Goal: Task Accomplishment & Management: Use online tool/utility

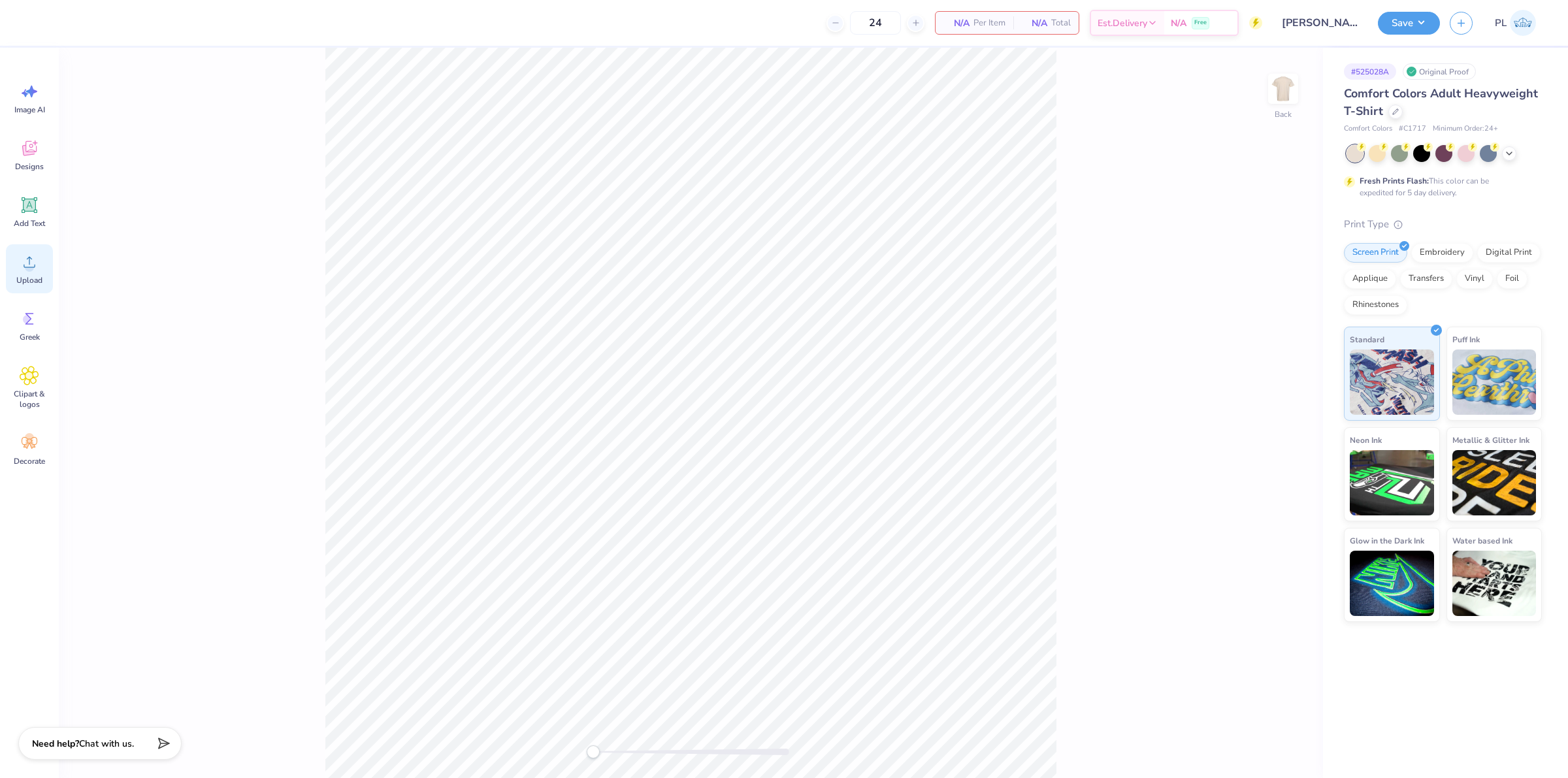
click at [18, 267] on div "Upload" at bounding box center [29, 269] width 47 height 49
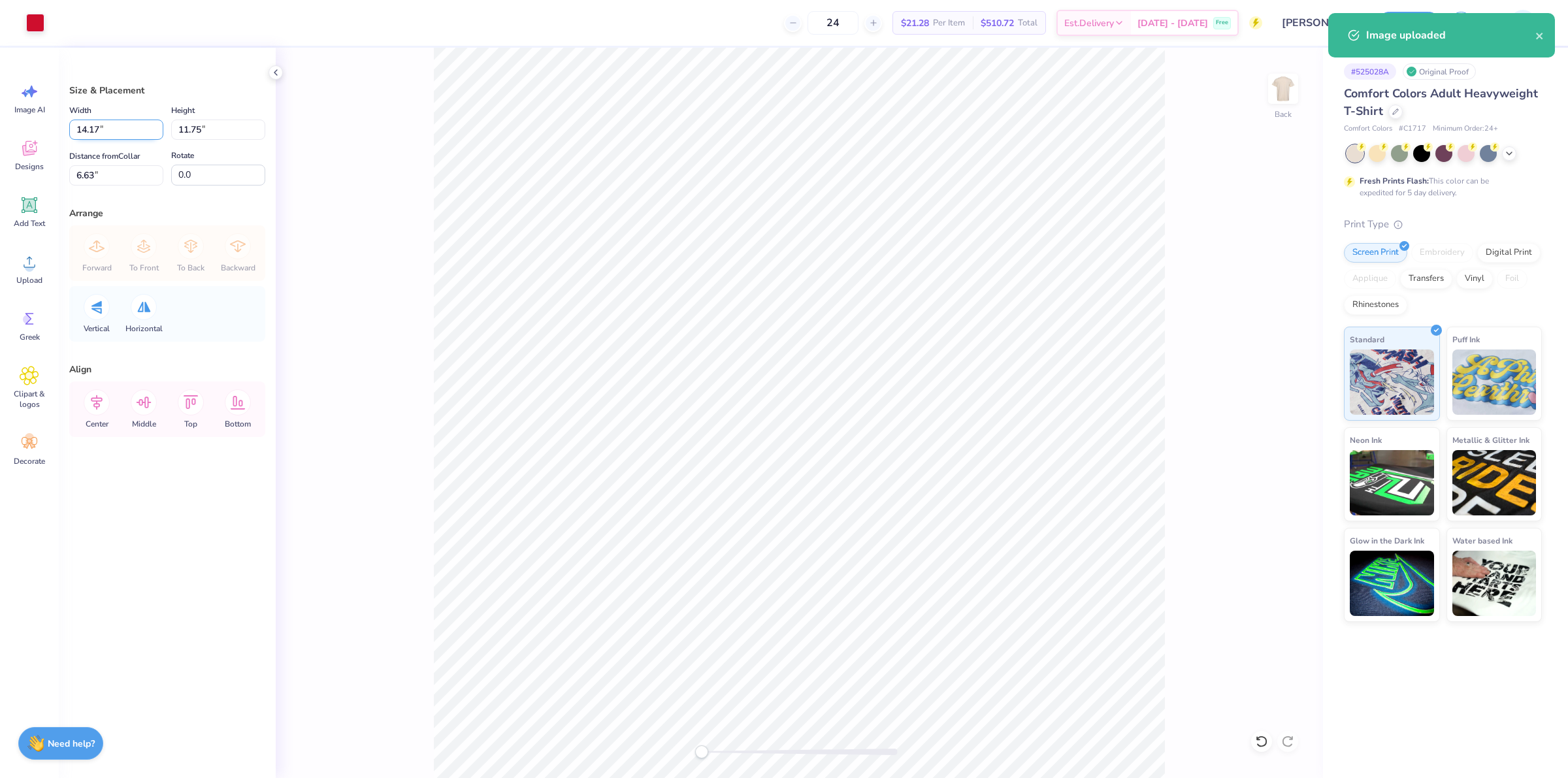
drag, startPoint x: 119, startPoint y: 124, endPoint x: 75, endPoint y: 122, distance: 44.0
click at [75, 122] on input "14.17" at bounding box center [117, 129] width 94 height 21
type input "10.00"
type input "8.29"
drag, startPoint x: 103, startPoint y: 176, endPoint x: 68, endPoint y: 177, distance: 35.0
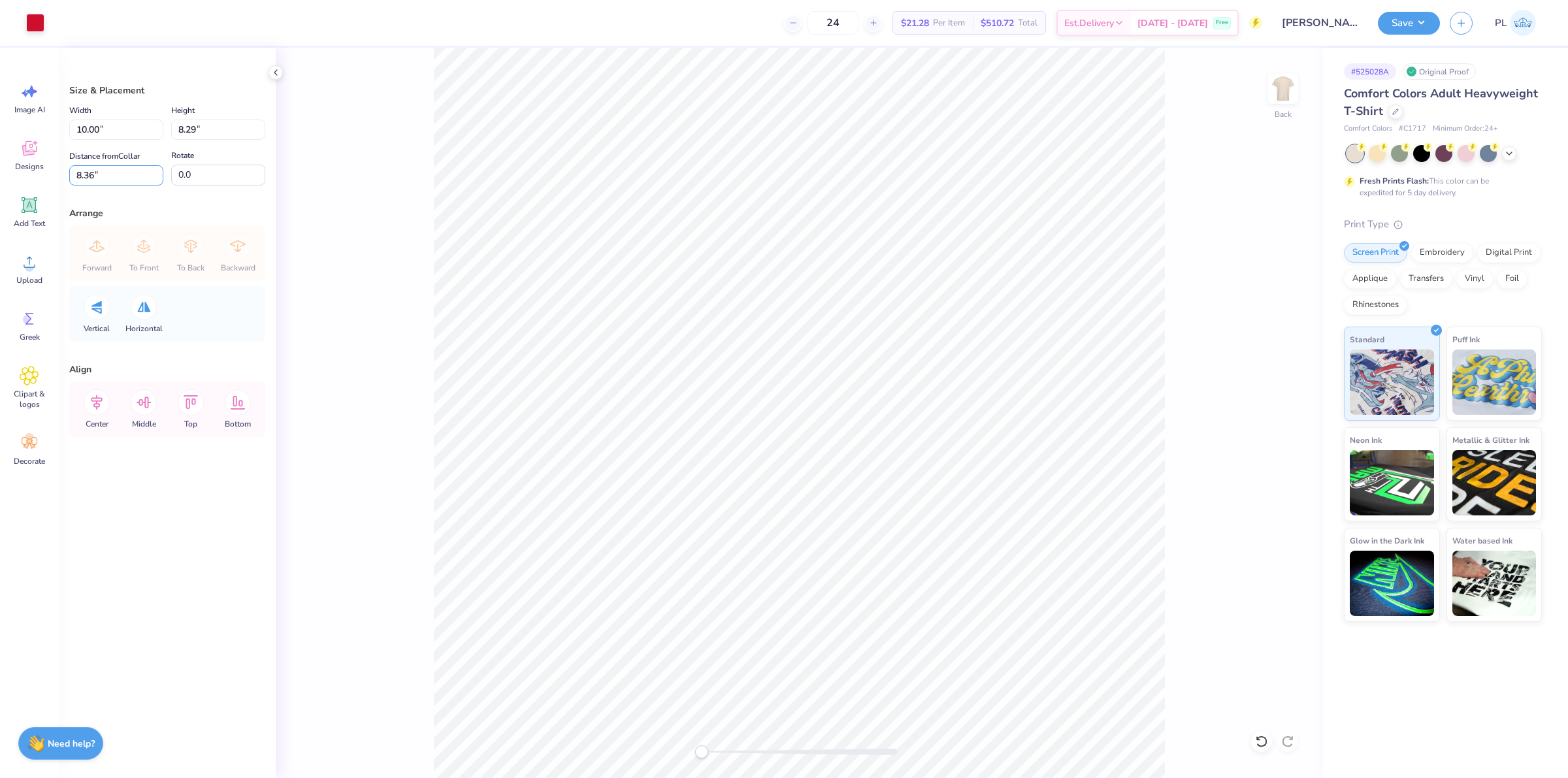
click at [68, 177] on div "Size & Placement Width 10.00 10.00 " Height 8.29 8.29 " Distance from Collar 8.…" at bounding box center [167, 413] width 217 height 730
type input "3"
click at [106, 128] on input "10.00" at bounding box center [117, 129] width 94 height 21
click at [1409, 14] on button "Save" at bounding box center [1409, 21] width 62 height 23
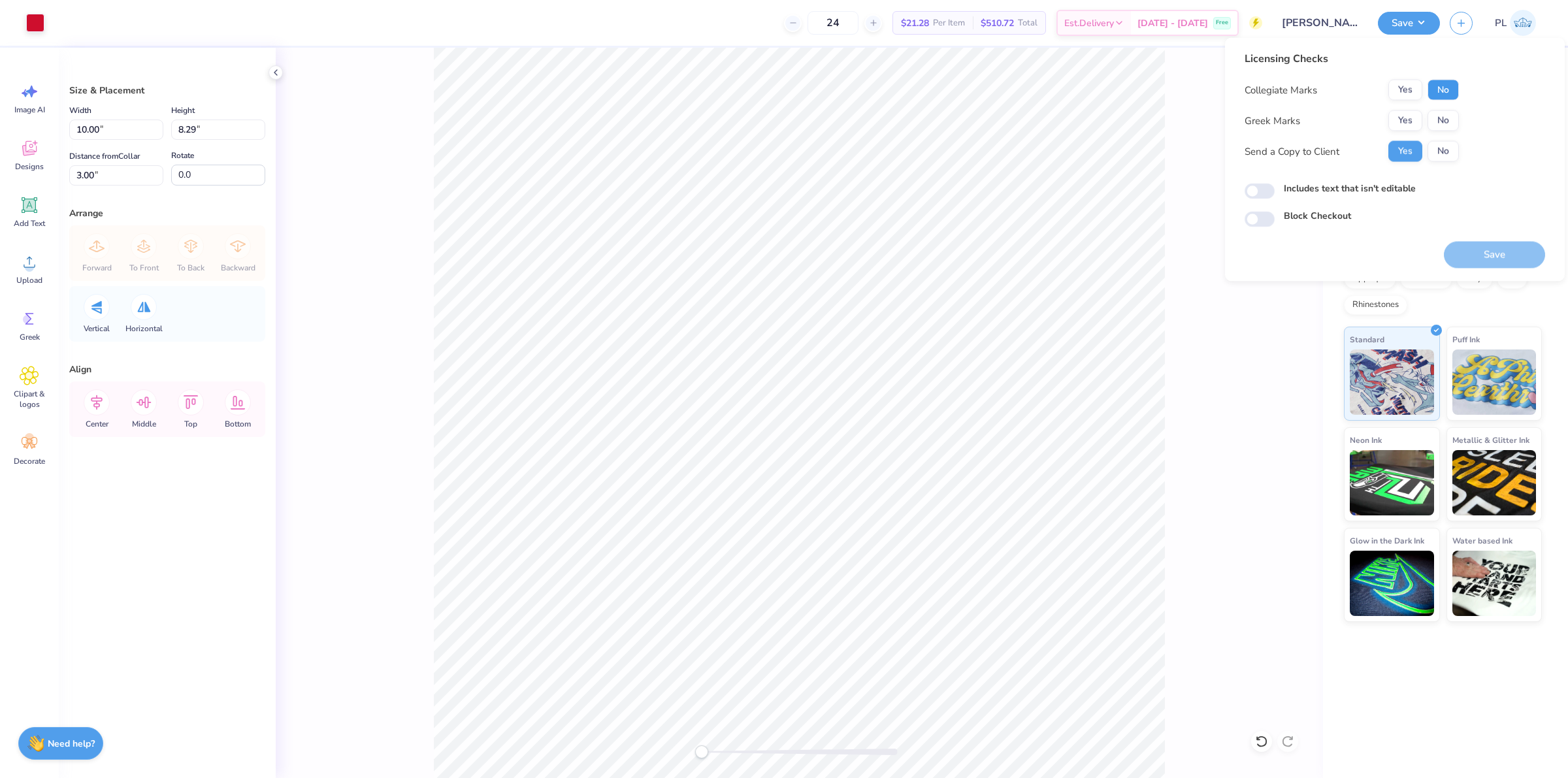
click at [1450, 88] on button "No" at bounding box center [1443, 90] width 31 height 21
click at [1405, 122] on button "Yes" at bounding box center [1405, 121] width 34 height 21
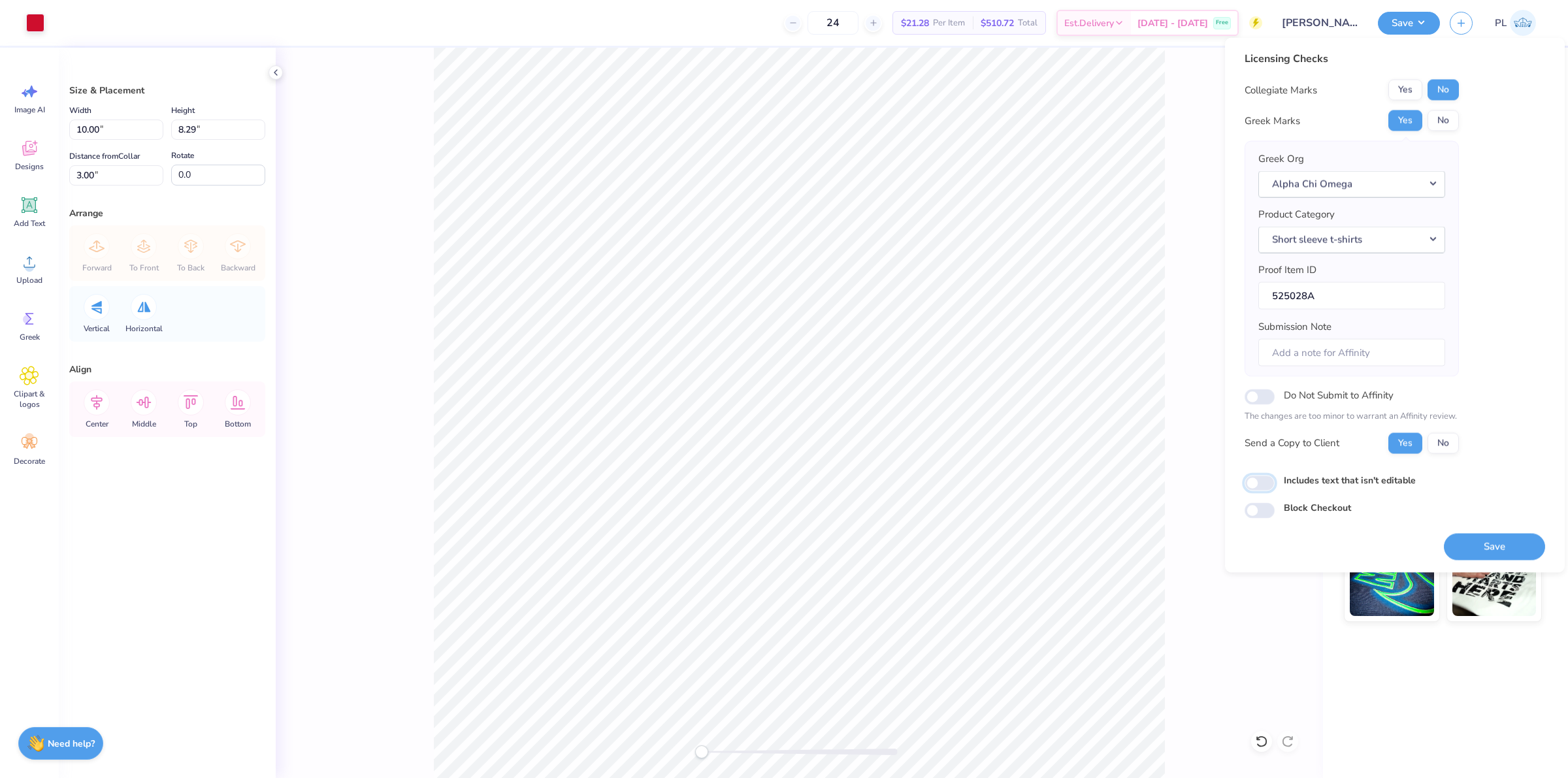
click at [1268, 478] on input "Includes text that isn't editable" at bounding box center [1259, 483] width 30 height 16
checkbox input "true"
click at [1487, 532] on div "Save" at bounding box center [1494, 539] width 101 height 41
click at [1493, 537] on button "Save" at bounding box center [1494, 546] width 101 height 26
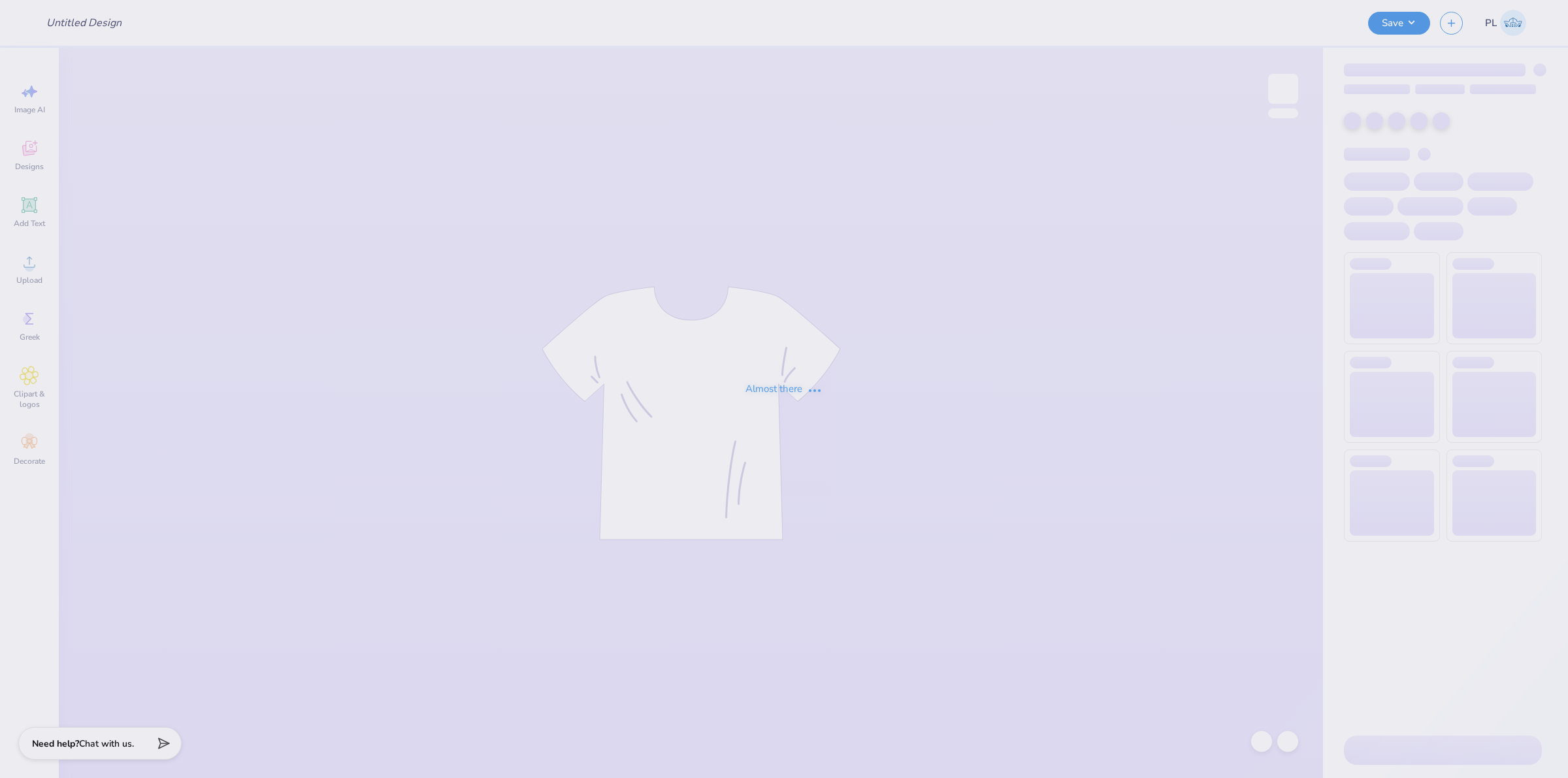
type input "mock neck lax"
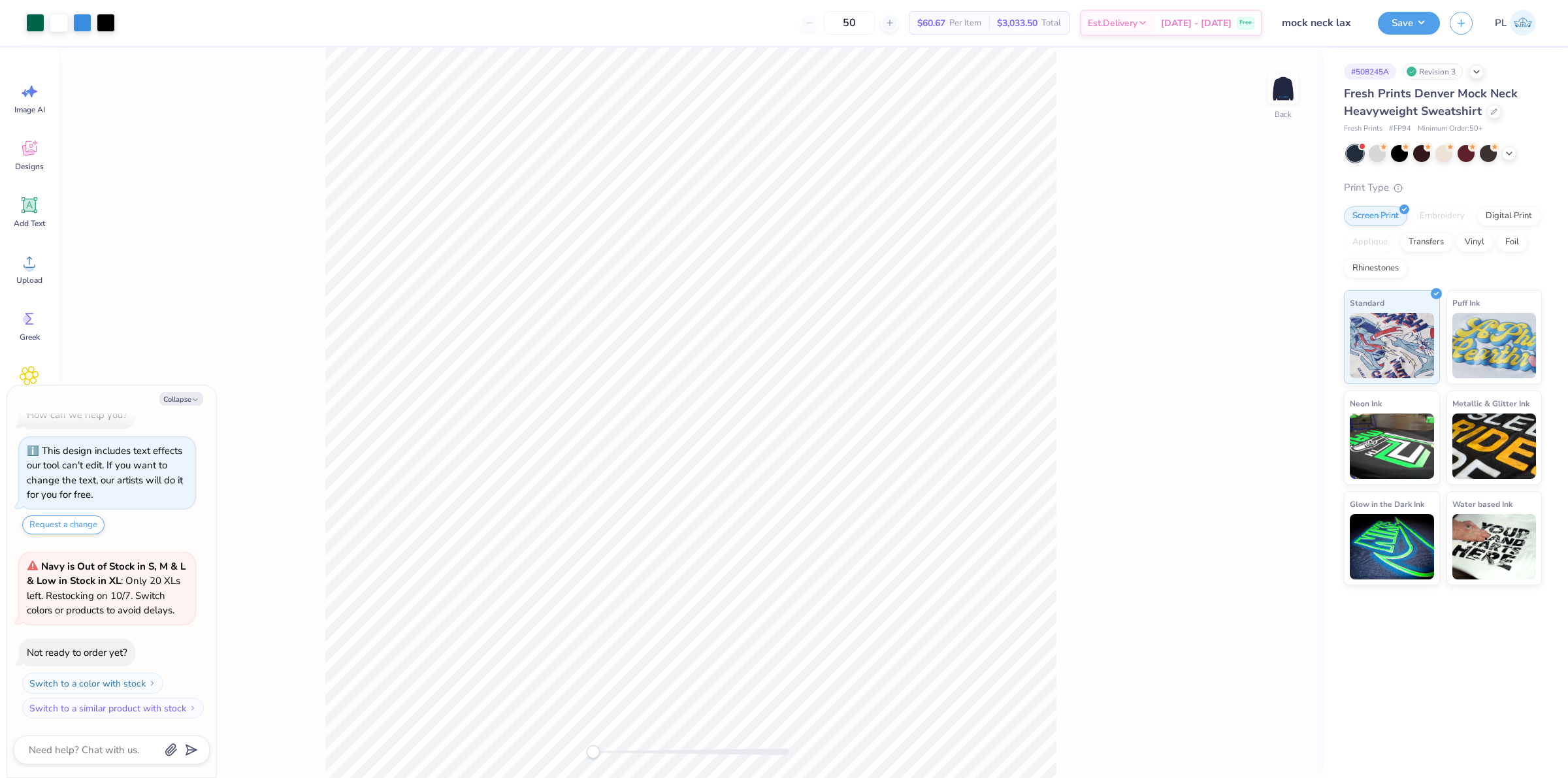
type textarea "x"
drag, startPoint x: 108, startPoint y: 175, endPoint x: 67, endPoint y: 181, distance: 41.4
click at [67, 181] on div "Size & Placement Width 3.54 3.54 " Height 4.00 4.00 " Distance from Collar 3.00…" at bounding box center [167, 413] width 217 height 730
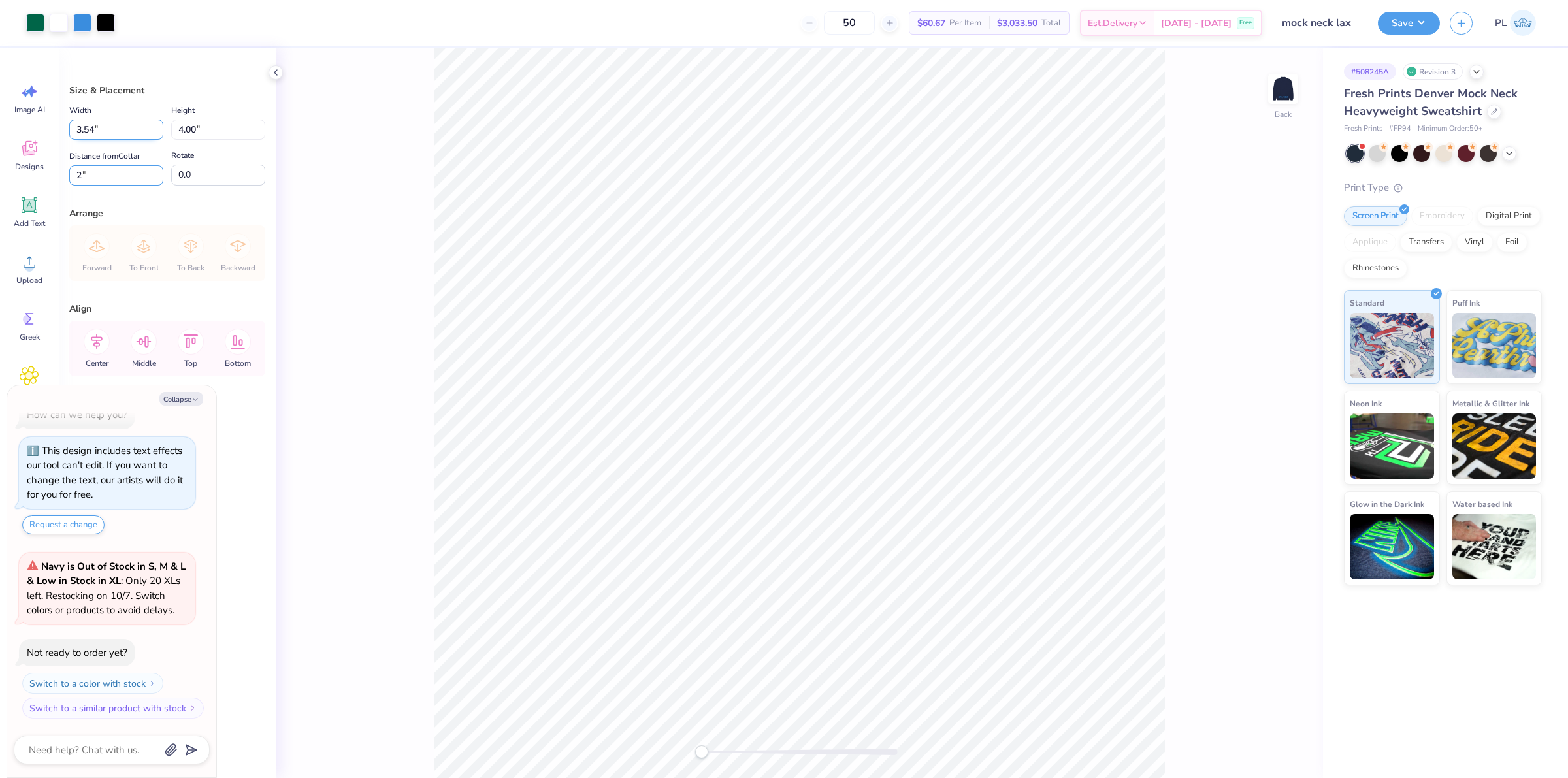
type input "2"
click at [119, 124] on input "3.54" at bounding box center [117, 129] width 94 height 21
type textarea "x"
type input "2.00"
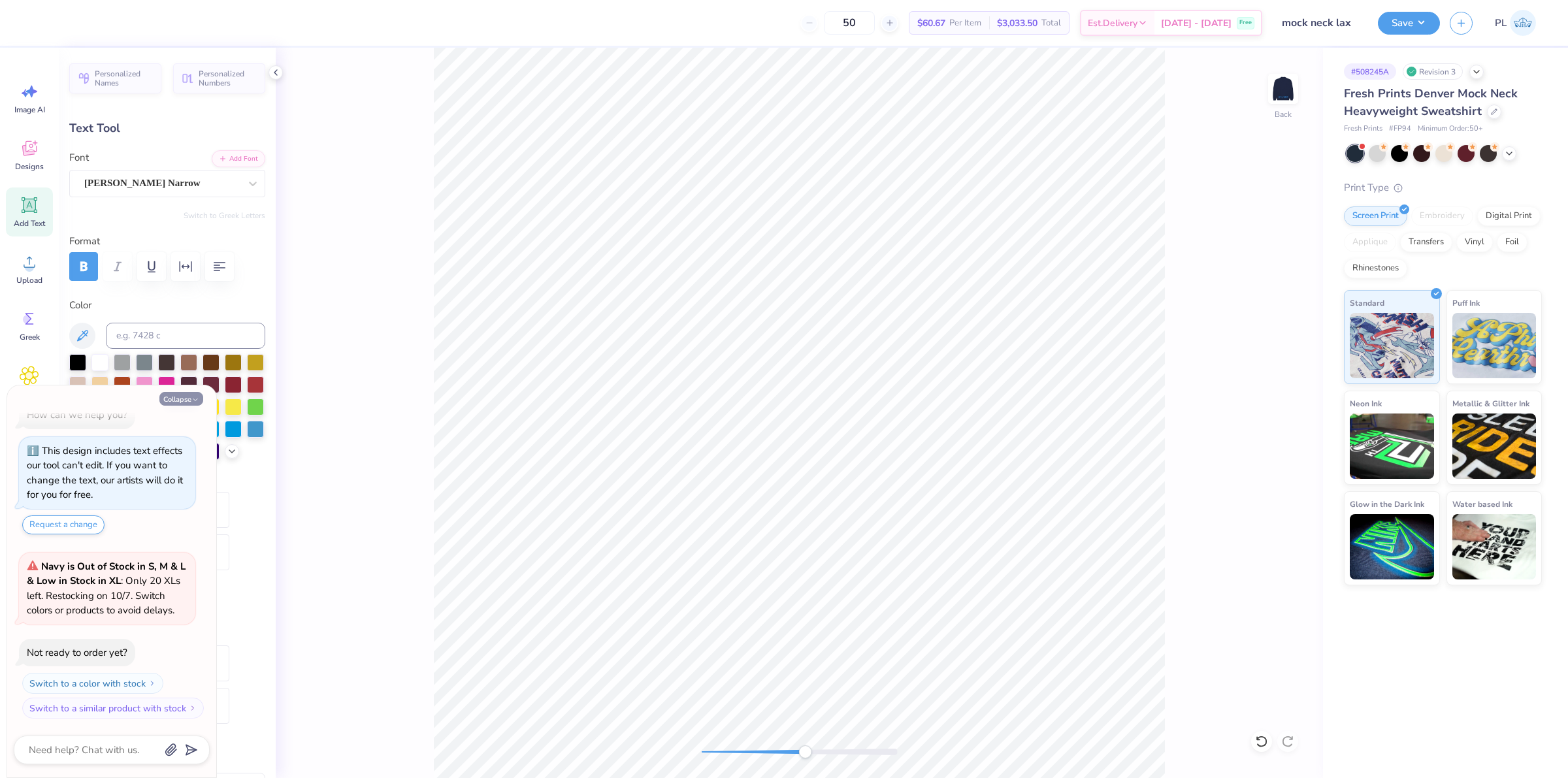
click at [187, 394] on button "Collapse" at bounding box center [182, 399] width 44 height 14
type textarea "x"
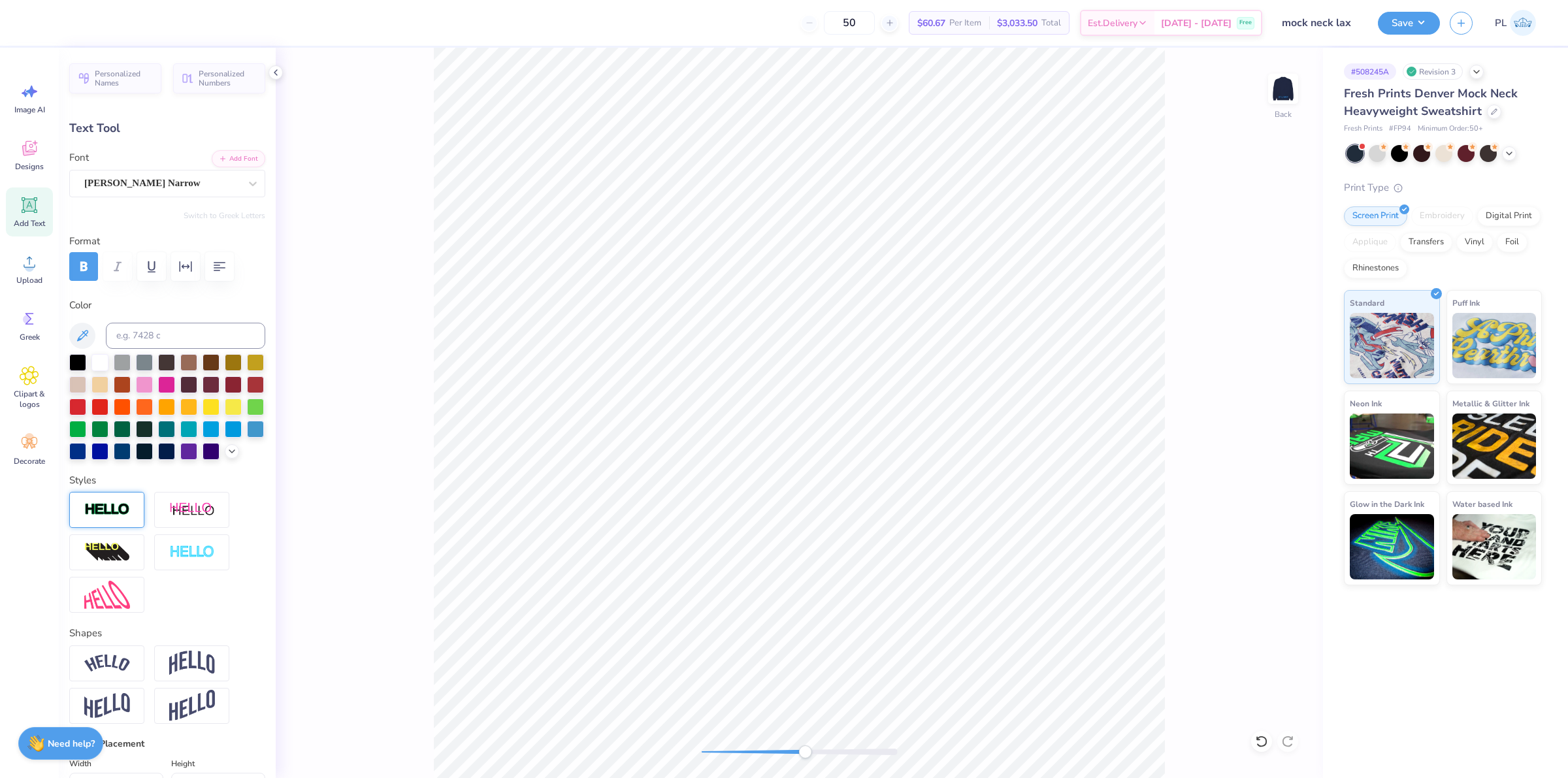
click at [109, 522] on div at bounding box center [107, 510] width 75 height 36
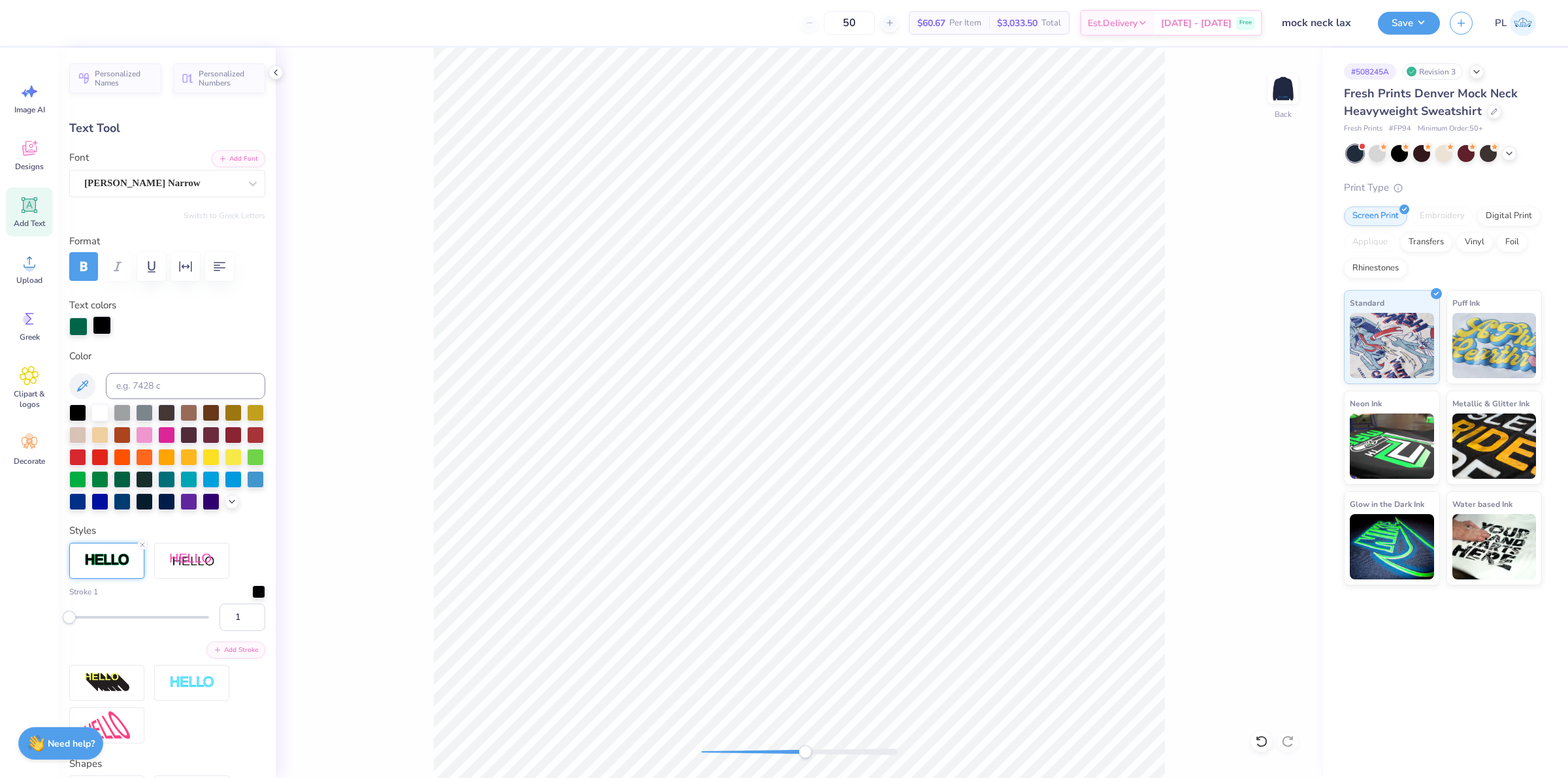
click at [106, 318] on div at bounding box center [102, 325] width 19 height 19
click at [150, 386] on input at bounding box center [185, 385] width 160 height 26
type input "342"
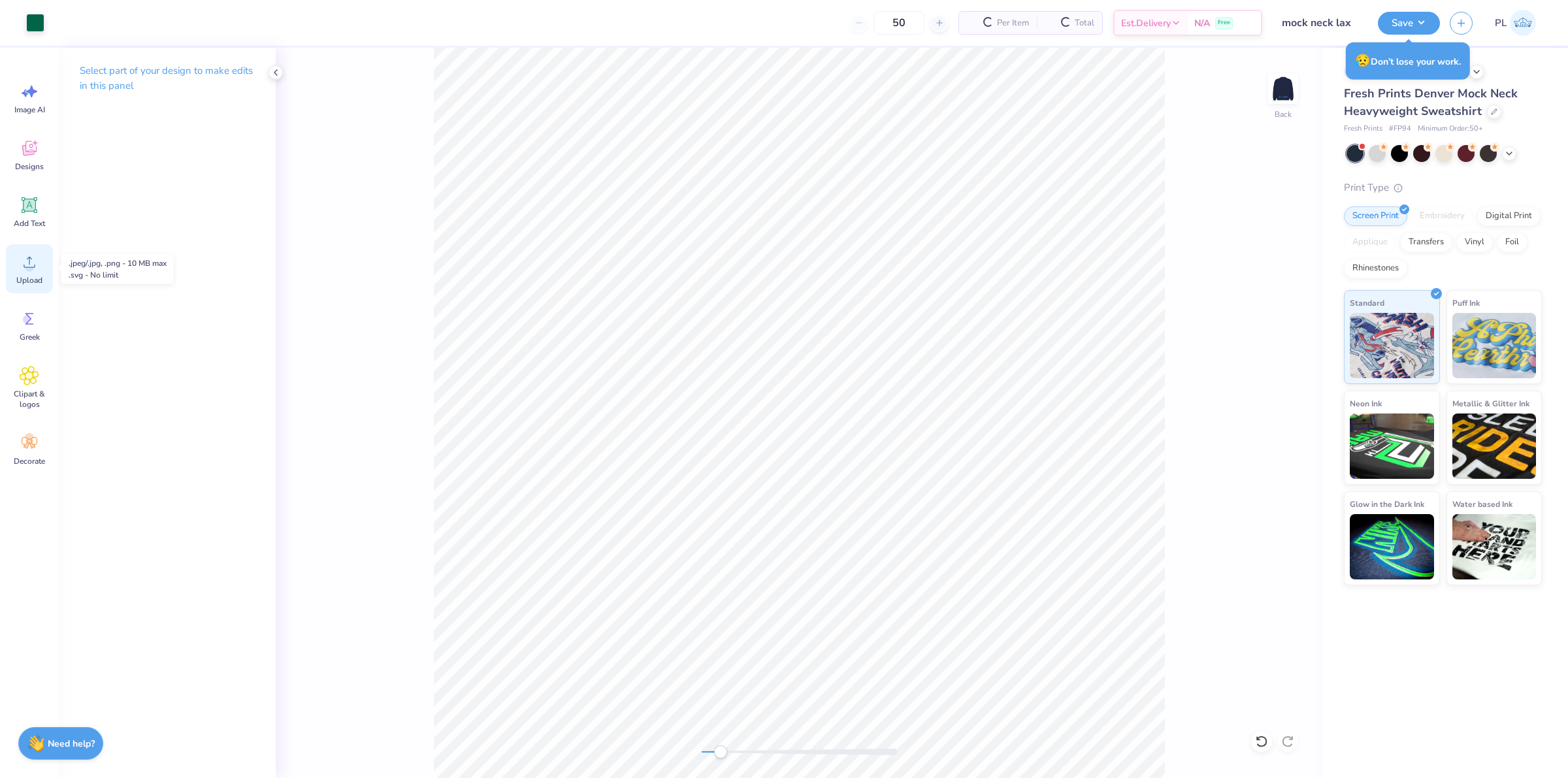
click at [34, 271] on icon at bounding box center [30, 262] width 20 height 20
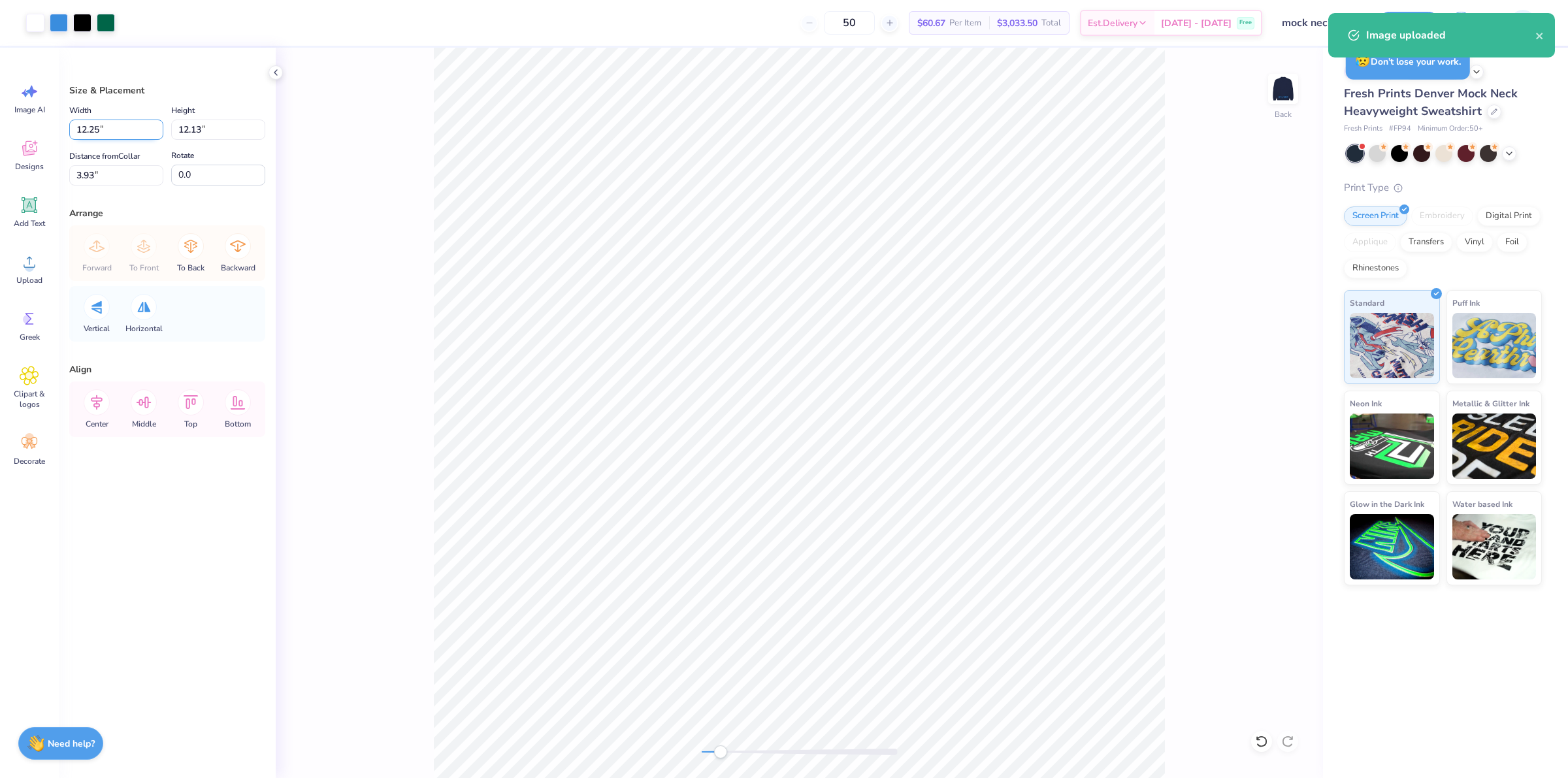
drag, startPoint x: 119, startPoint y: 124, endPoint x: 87, endPoint y: 124, distance: 32.0
click at [87, 124] on input "12.25" at bounding box center [117, 129] width 94 height 21
type input "1"
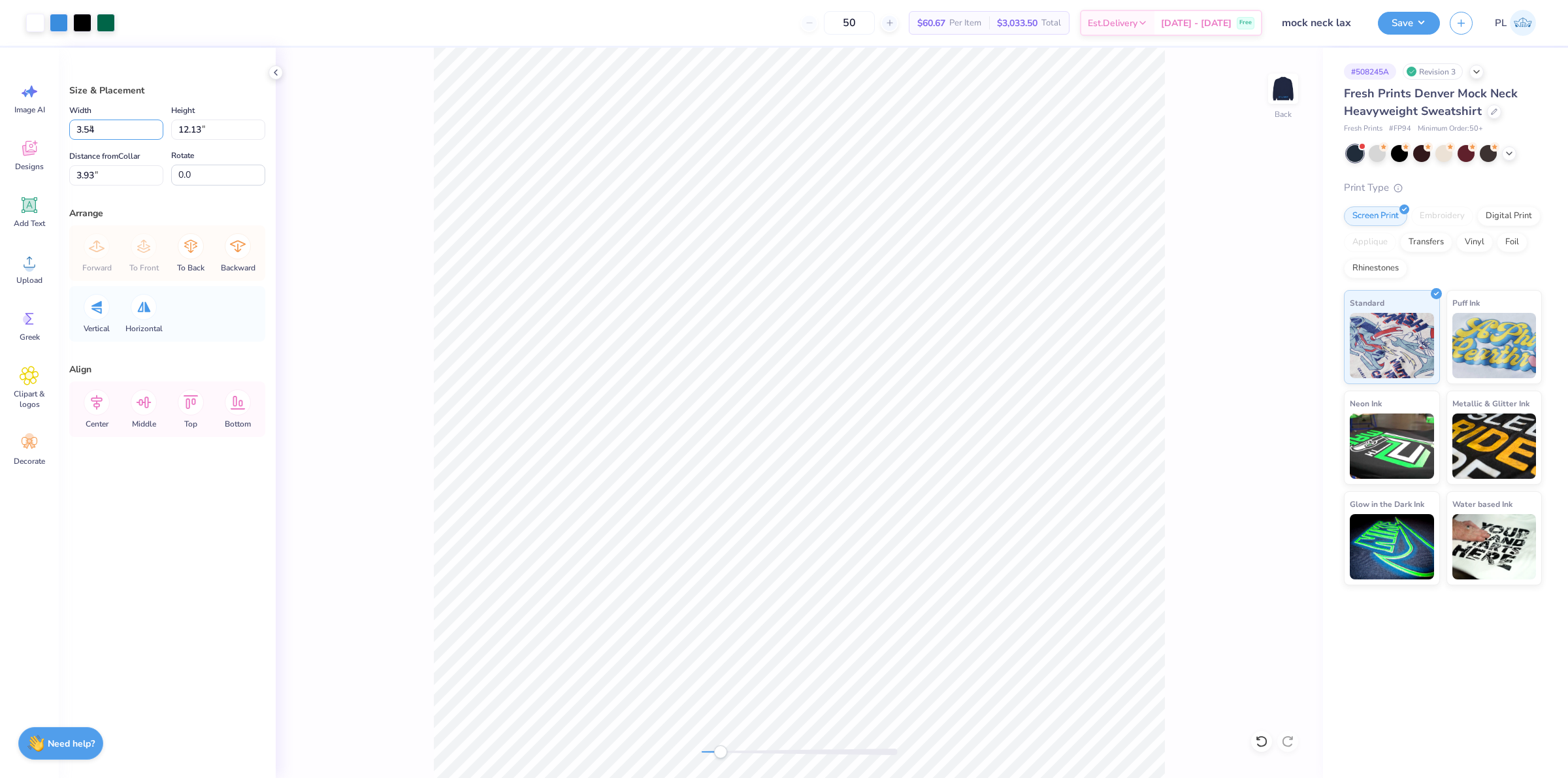
type input "3.54"
type input "3.51"
drag, startPoint x: 115, startPoint y: 177, endPoint x: 60, endPoint y: 175, distance: 55.0
click at [60, 175] on div "Size & Placement Width 3.54 3.54 " Height 3.51 3.51 " Distance from Collar 8.25…" at bounding box center [167, 413] width 217 height 730
type input "2"
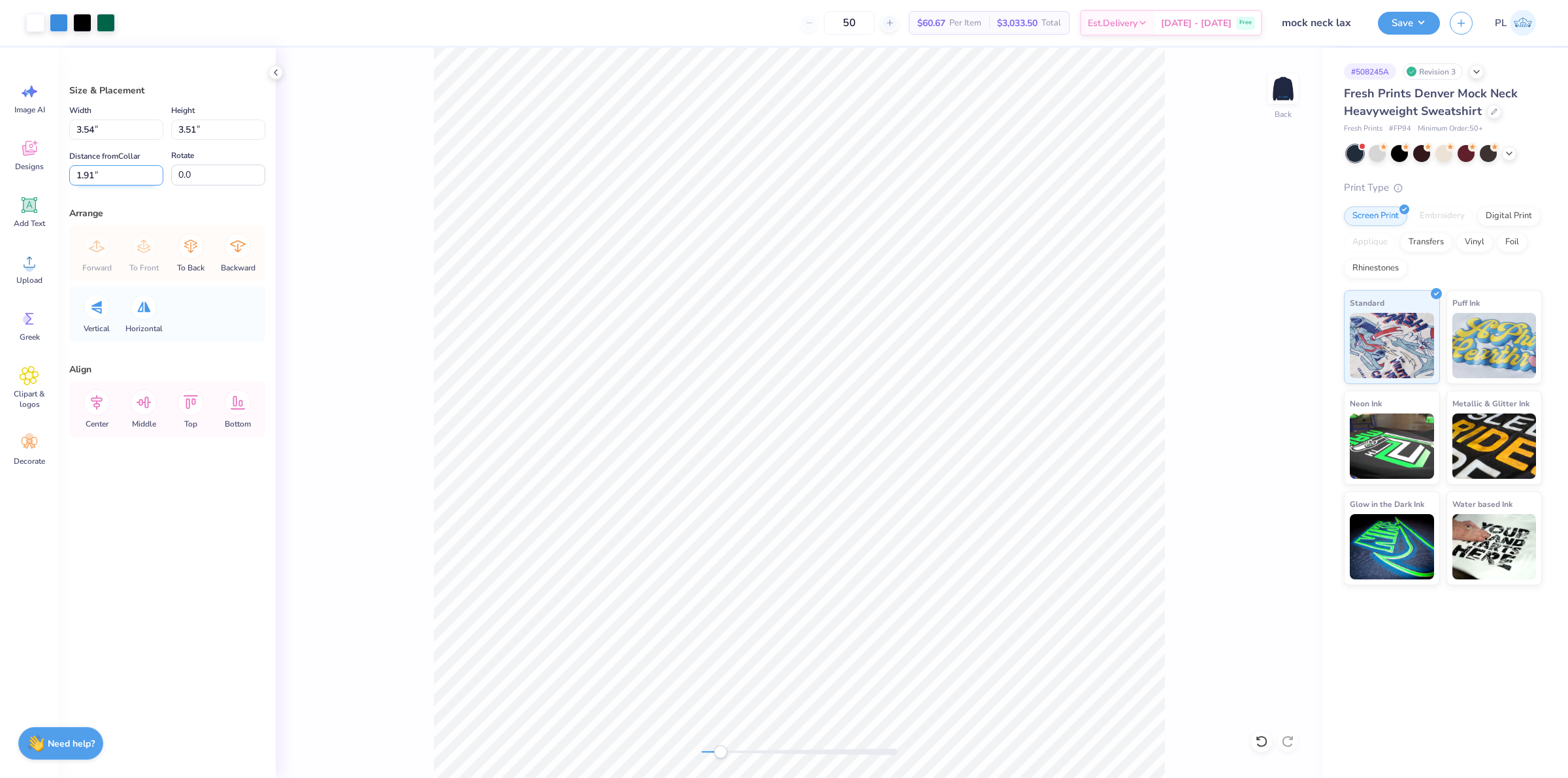
drag, startPoint x: 109, startPoint y: 178, endPoint x: 77, endPoint y: 181, distance: 32.1
click at [77, 181] on input "1.91" at bounding box center [117, 175] width 94 height 21
type input "2"
click at [118, 128] on input "3.54" at bounding box center [117, 129] width 94 height 21
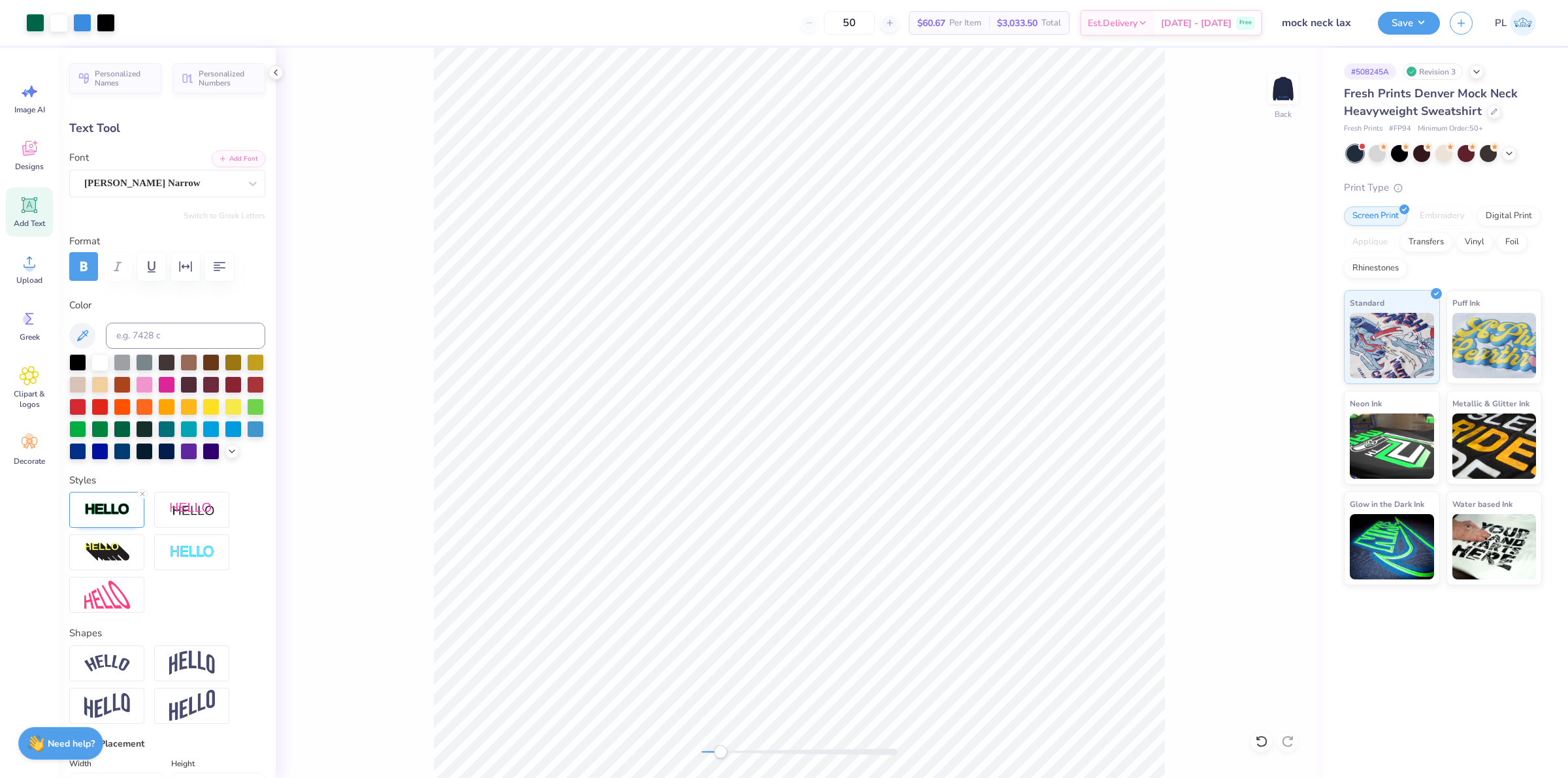
type input "5.69"
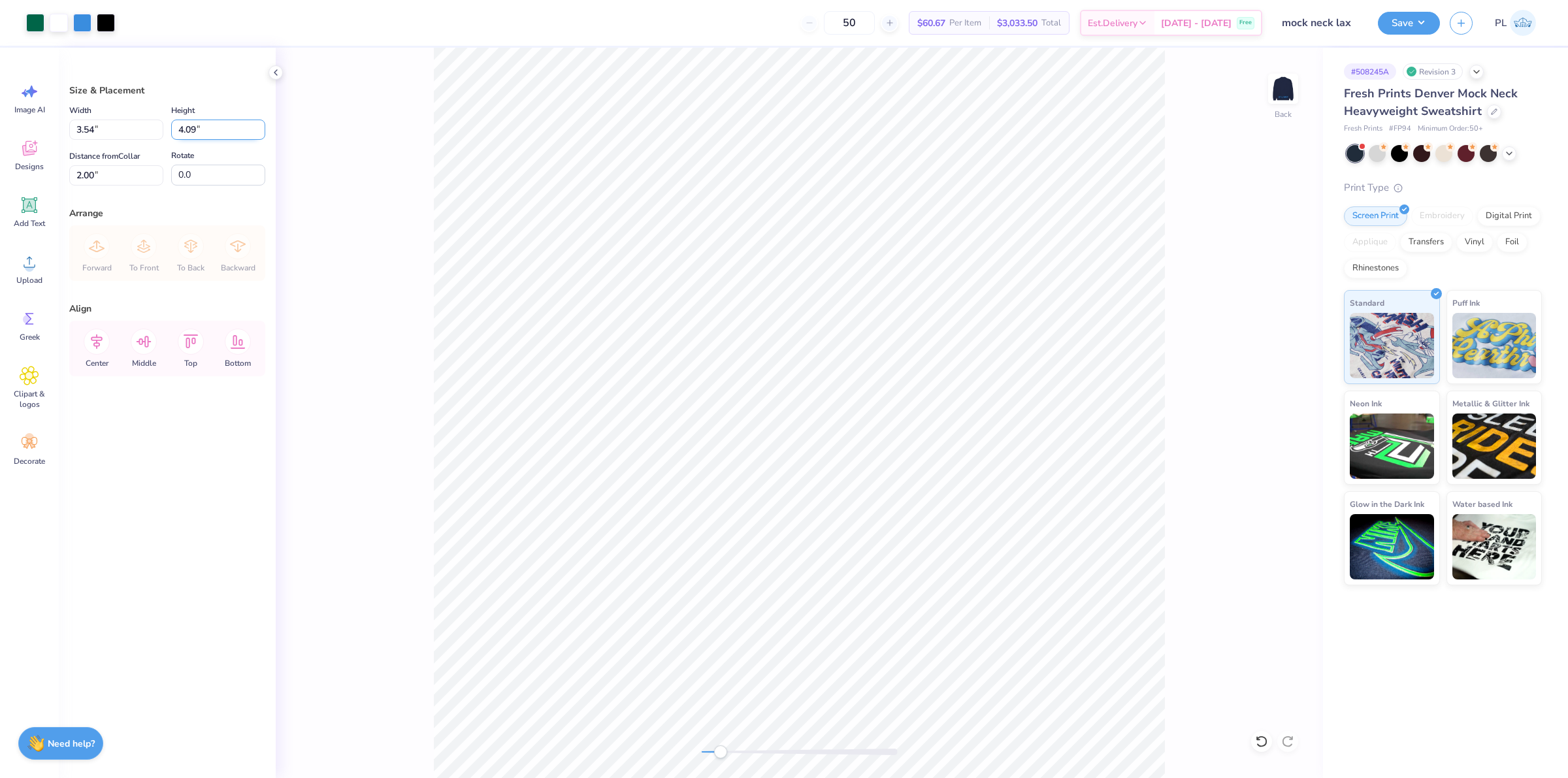
drag, startPoint x: 213, startPoint y: 129, endPoint x: 175, endPoint y: 121, distance: 38.8
click at [175, 121] on input "4.09" at bounding box center [218, 129] width 94 height 21
type input "4"
click at [219, 174] on input "0.0" at bounding box center [218, 175] width 94 height 21
type input "3.46"
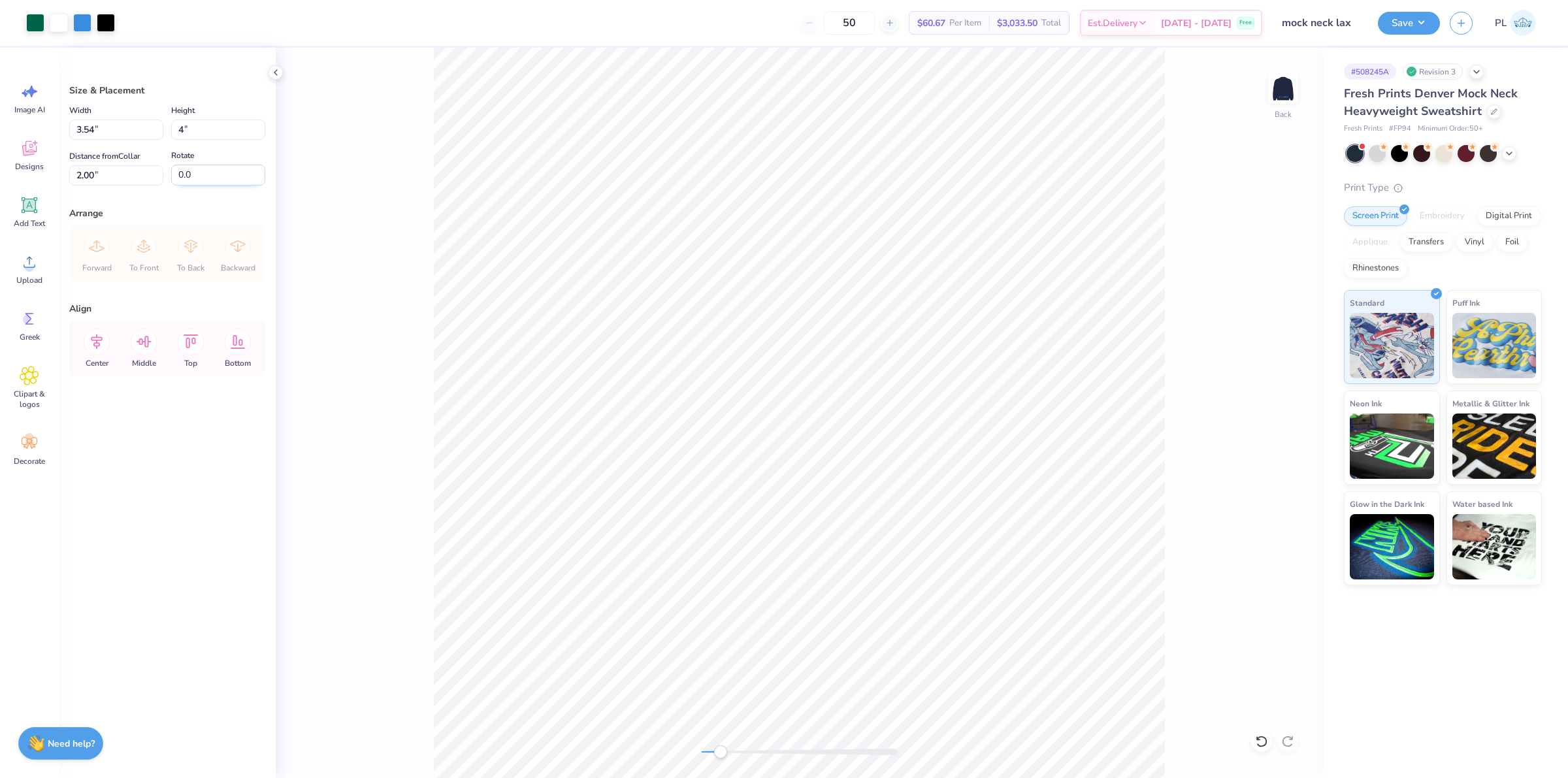
type input "4.00"
type input "2.04"
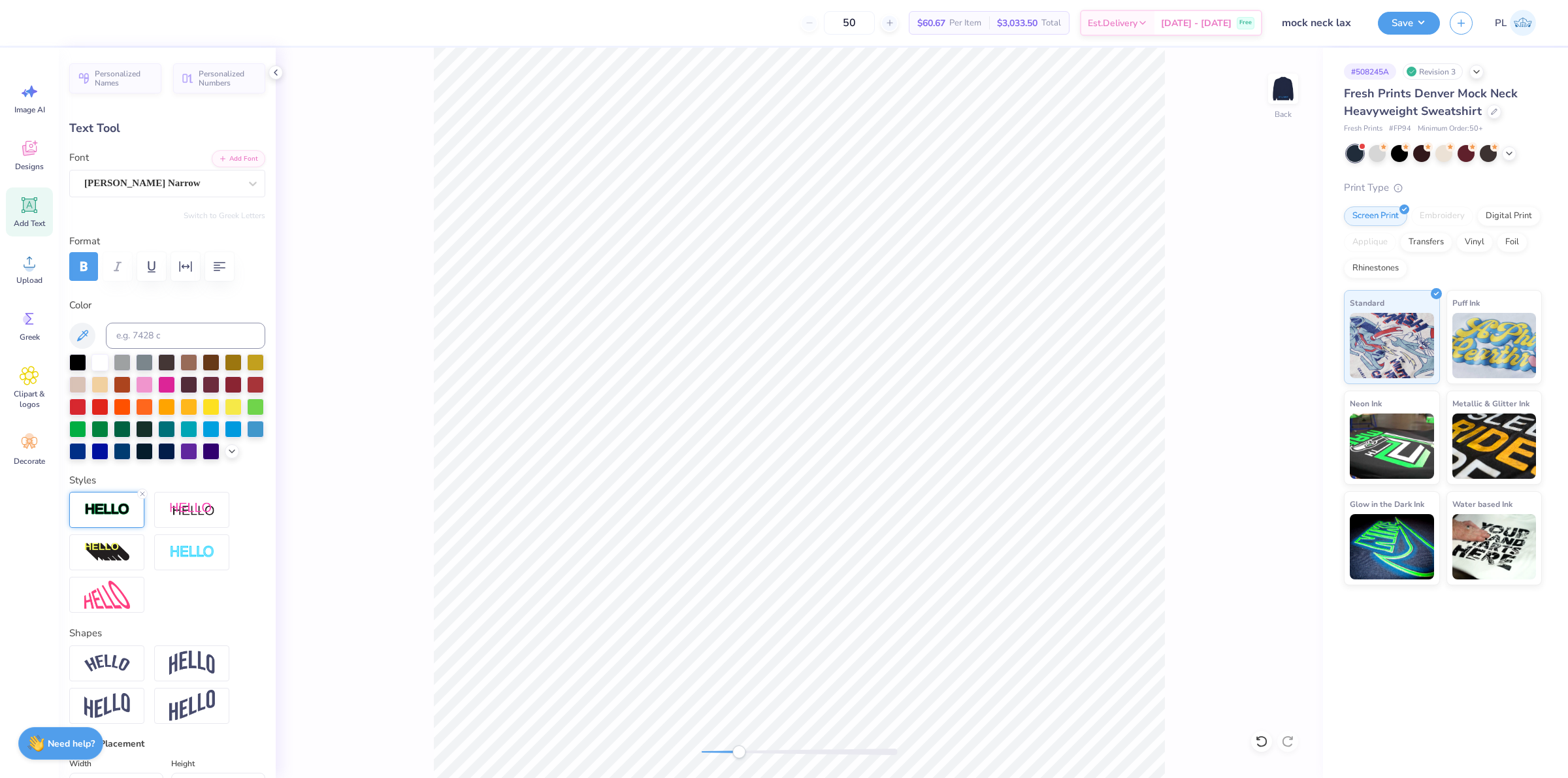
click at [122, 517] on img at bounding box center [107, 509] width 46 height 15
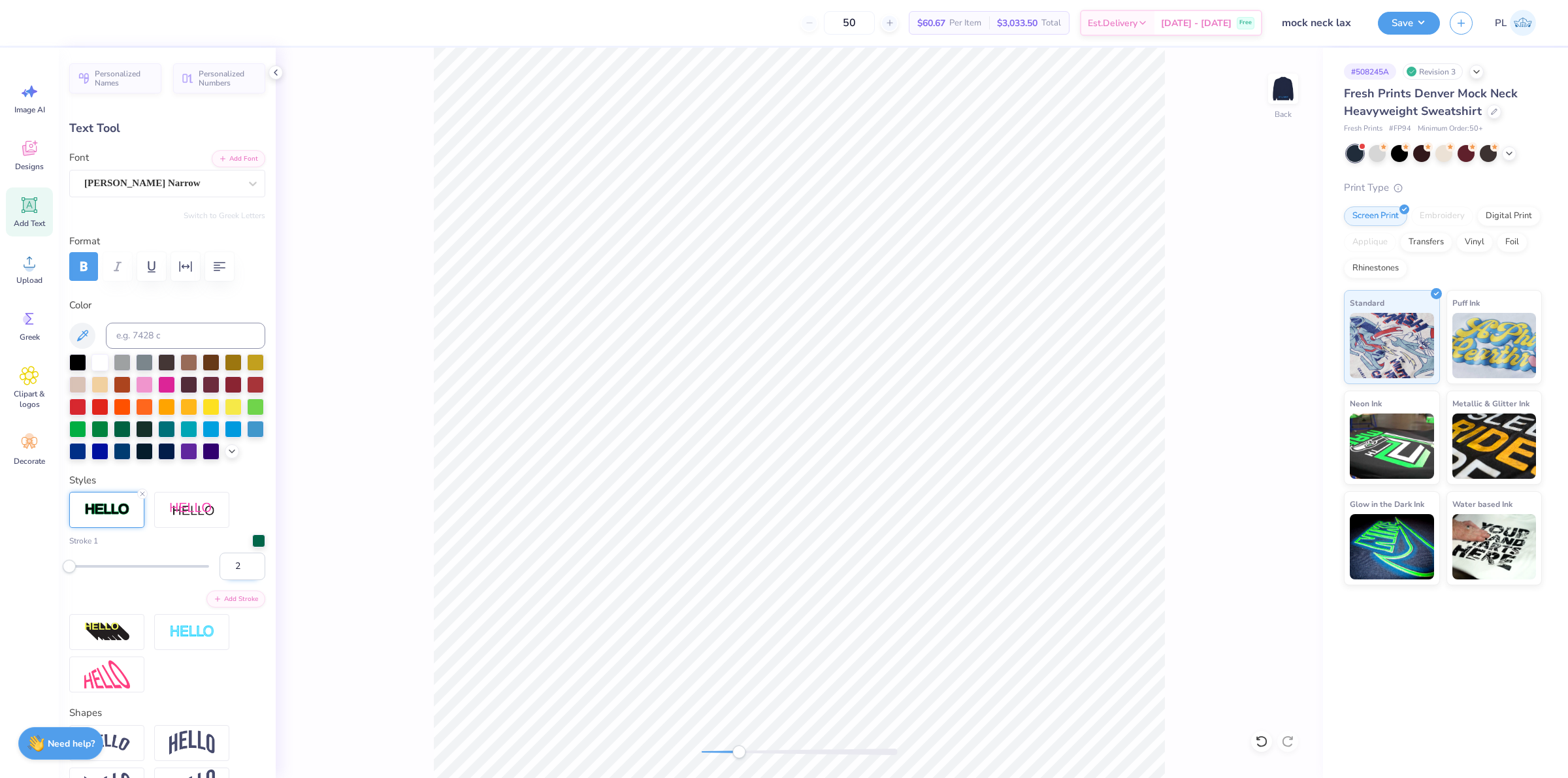
type input "2"
click at [243, 580] on input "2" at bounding box center [242, 565] width 46 height 27
type input "3.29"
type input "0.42"
type input "5.63"
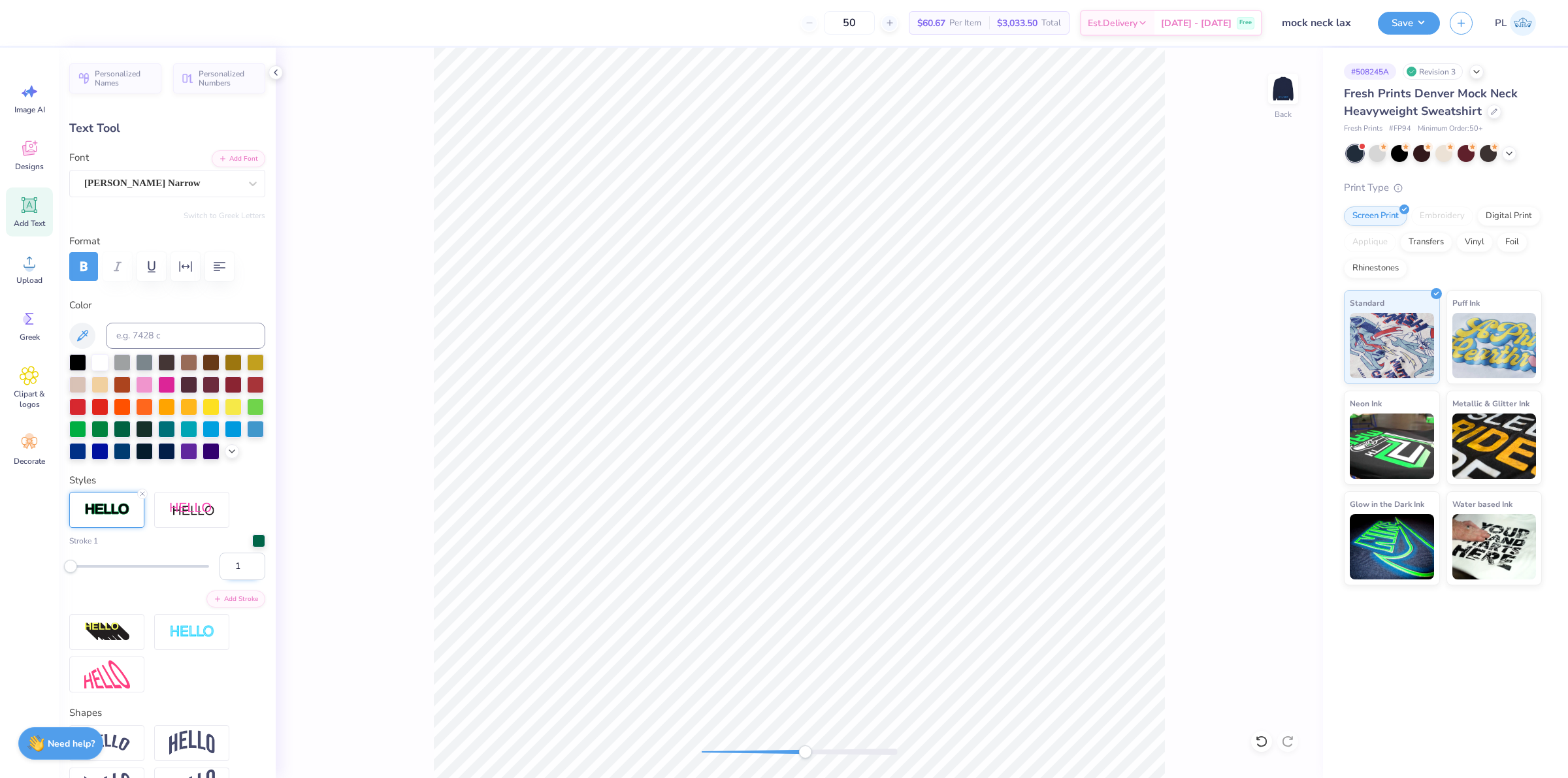
type input "1"
click at [242, 580] on input "1" at bounding box center [242, 565] width 46 height 27
type input "3.28"
type input "0.41"
type input "5.64"
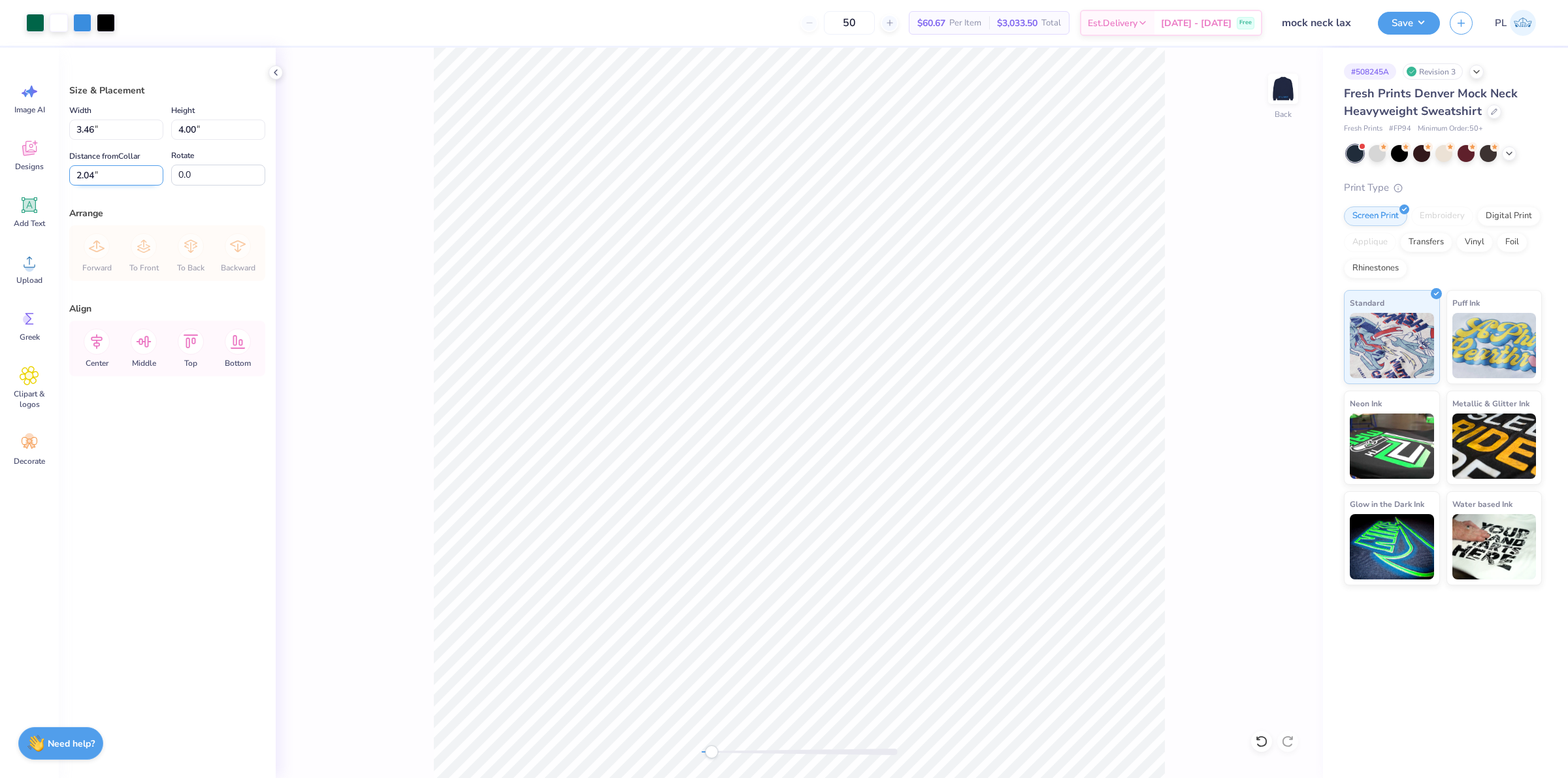
drag, startPoint x: 115, startPoint y: 174, endPoint x: 75, endPoint y: 176, distance: 40.0
click at [75, 176] on input "2.04" at bounding box center [117, 175] width 94 height 21
type input "2.00"
click at [119, 134] on input "3.46" at bounding box center [117, 129] width 94 height 21
click at [1299, 96] on div "Back" at bounding box center [799, 413] width 1047 height 730
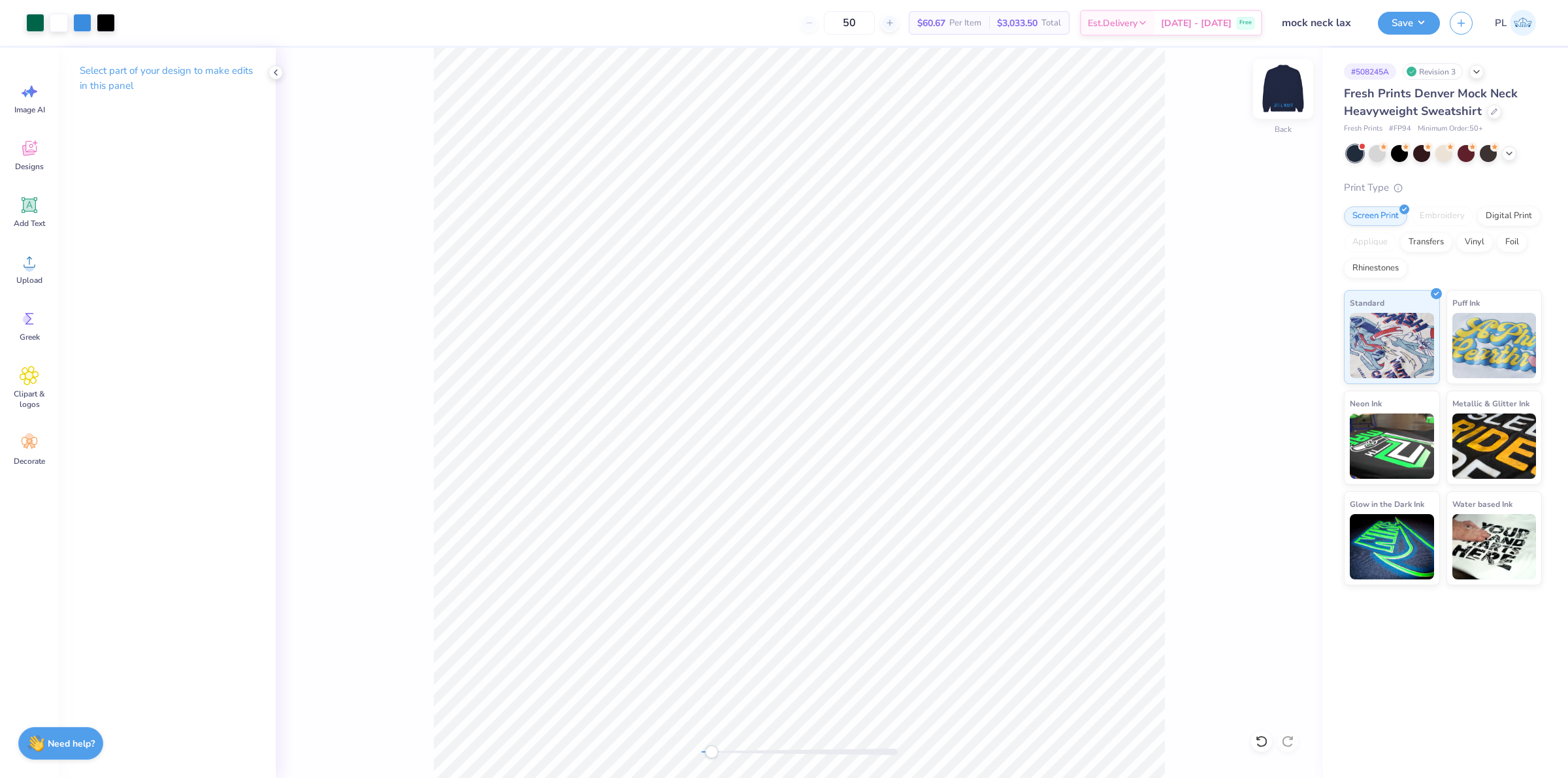
click at [1292, 85] on img at bounding box center [1282, 89] width 52 height 52
click at [54, 260] on div "Image AI Designs Add Text Upload Greek Clipart & logos Decorate" at bounding box center [29, 413] width 59 height 730
click at [34, 267] on icon at bounding box center [30, 262] width 20 height 20
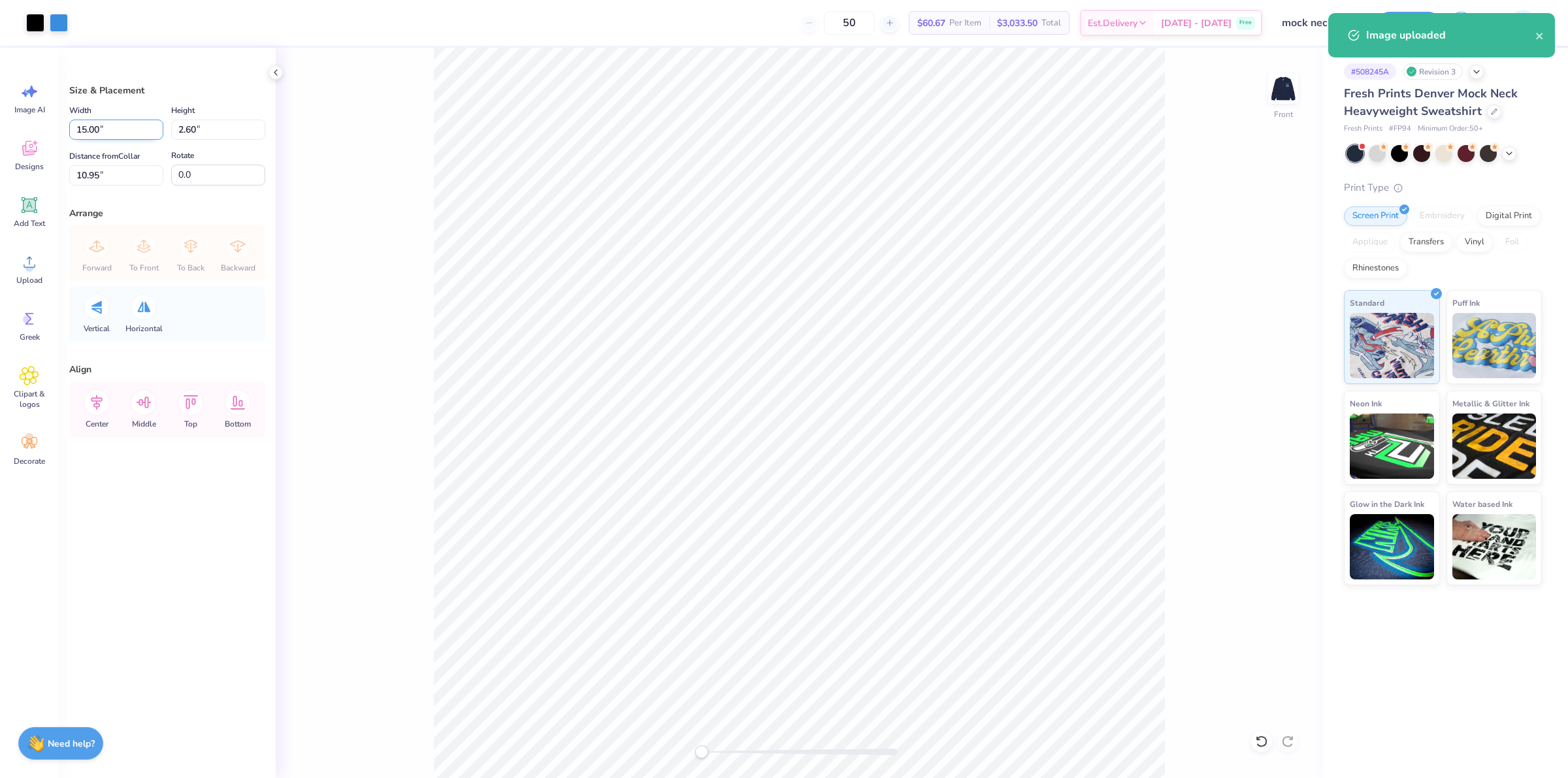
drag, startPoint x: 119, startPoint y: 124, endPoint x: 72, endPoint y: 121, distance: 47.1
click at [72, 121] on input "15.00" at bounding box center [117, 129] width 94 height 21
type input "12.25"
type input "2.12"
drag, startPoint x: 115, startPoint y: 173, endPoint x: 66, endPoint y: 170, distance: 49.1
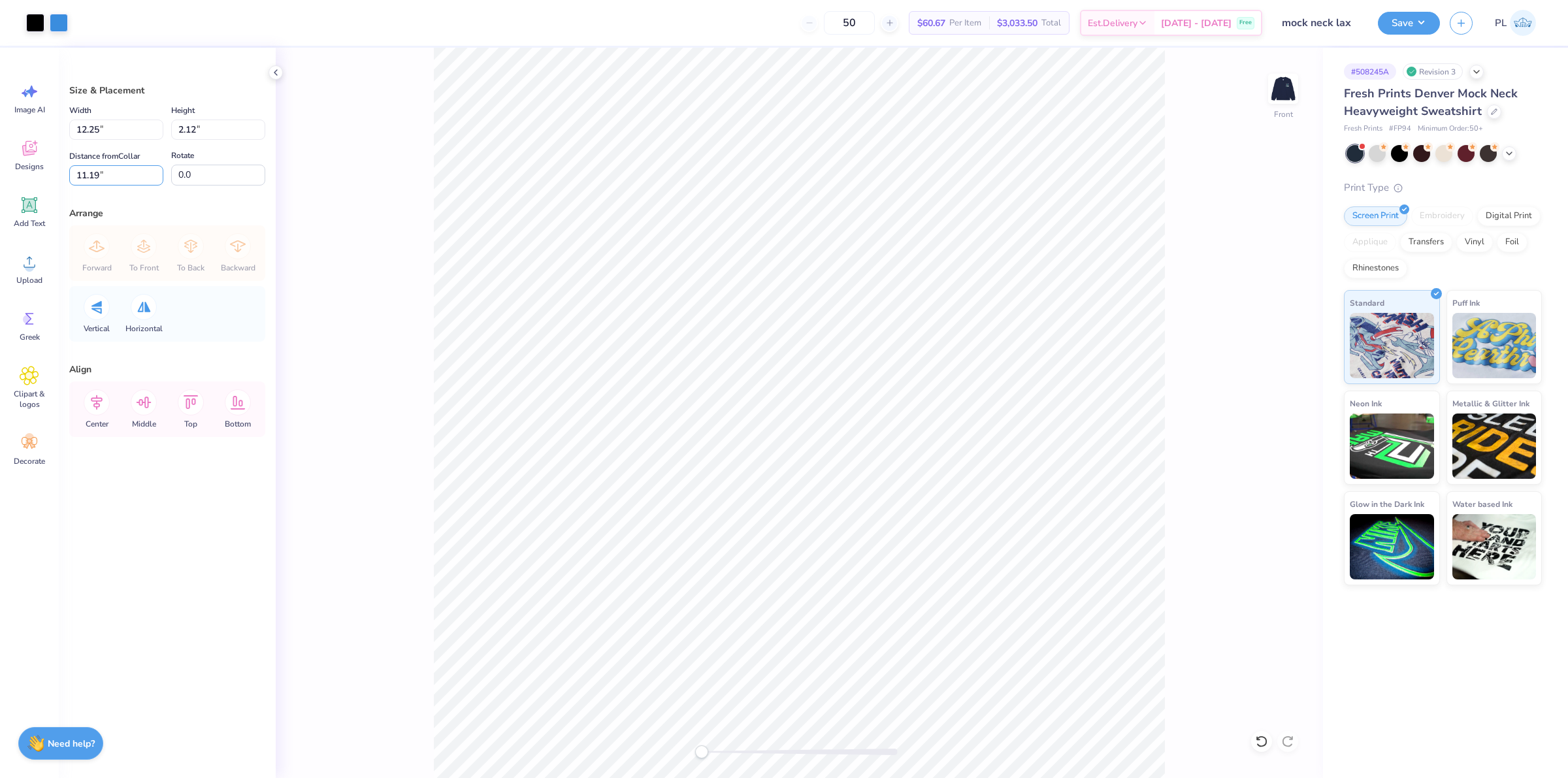
click at [66, 170] on div "Size & Placement Width 12.25 12.25 " Height 2.12 2.12 " Distance from Collar 11…" at bounding box center [167, 413] width 217 height 730
type input "21.90"
click at [1412, 30] on button "Save" at bounding box center [1409, 21] width 62 height 23
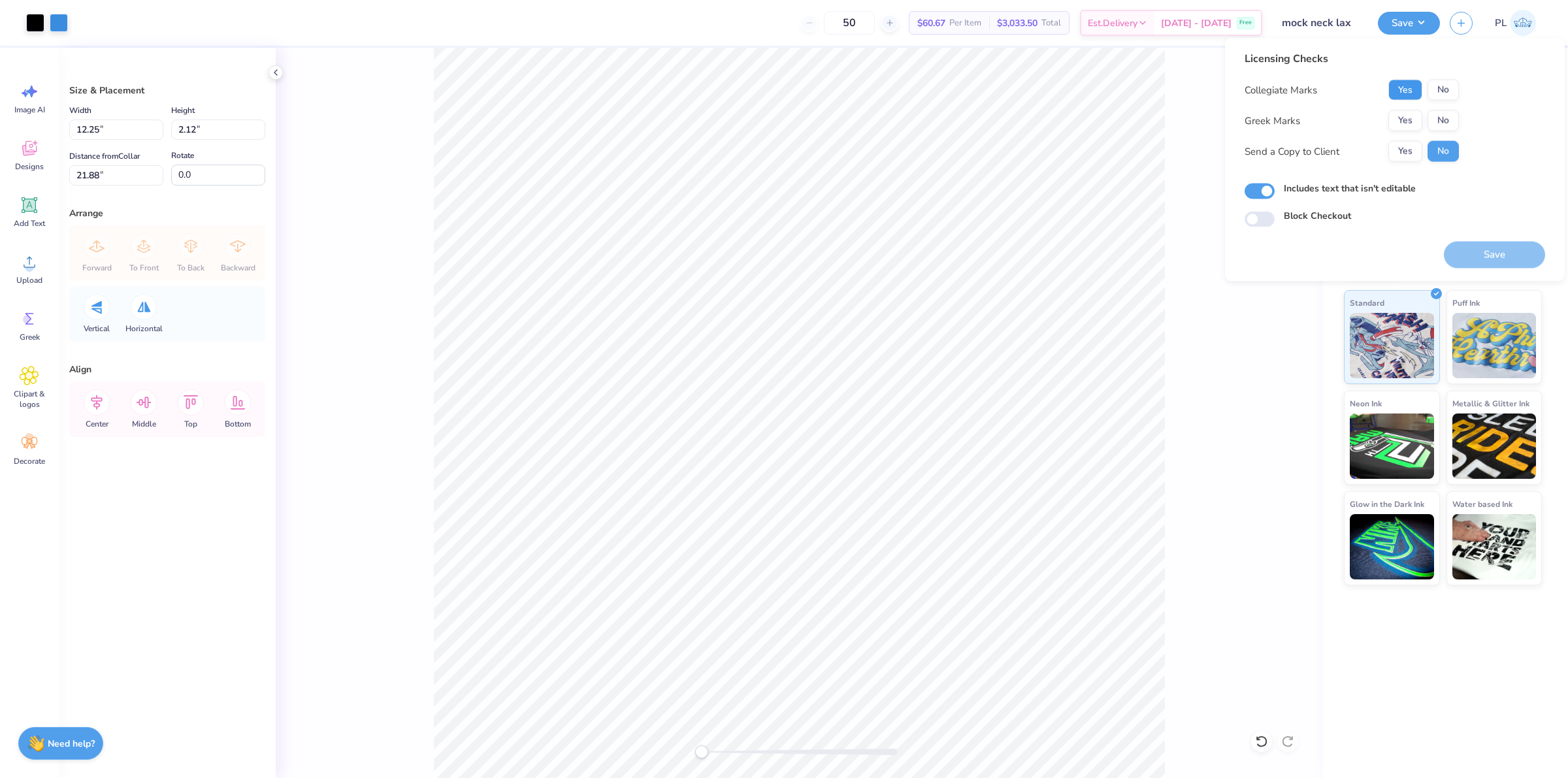
click at [1392, 90] on button "Yes" at bounding box center [1405, 90] width 34 height 21
click at [1435, 115] on button "No" at bounding box center [1443, 121] width 31 height 21
click at [1504, 262] on button "Save" at bounding box center [1494, 255] width 101 height 26
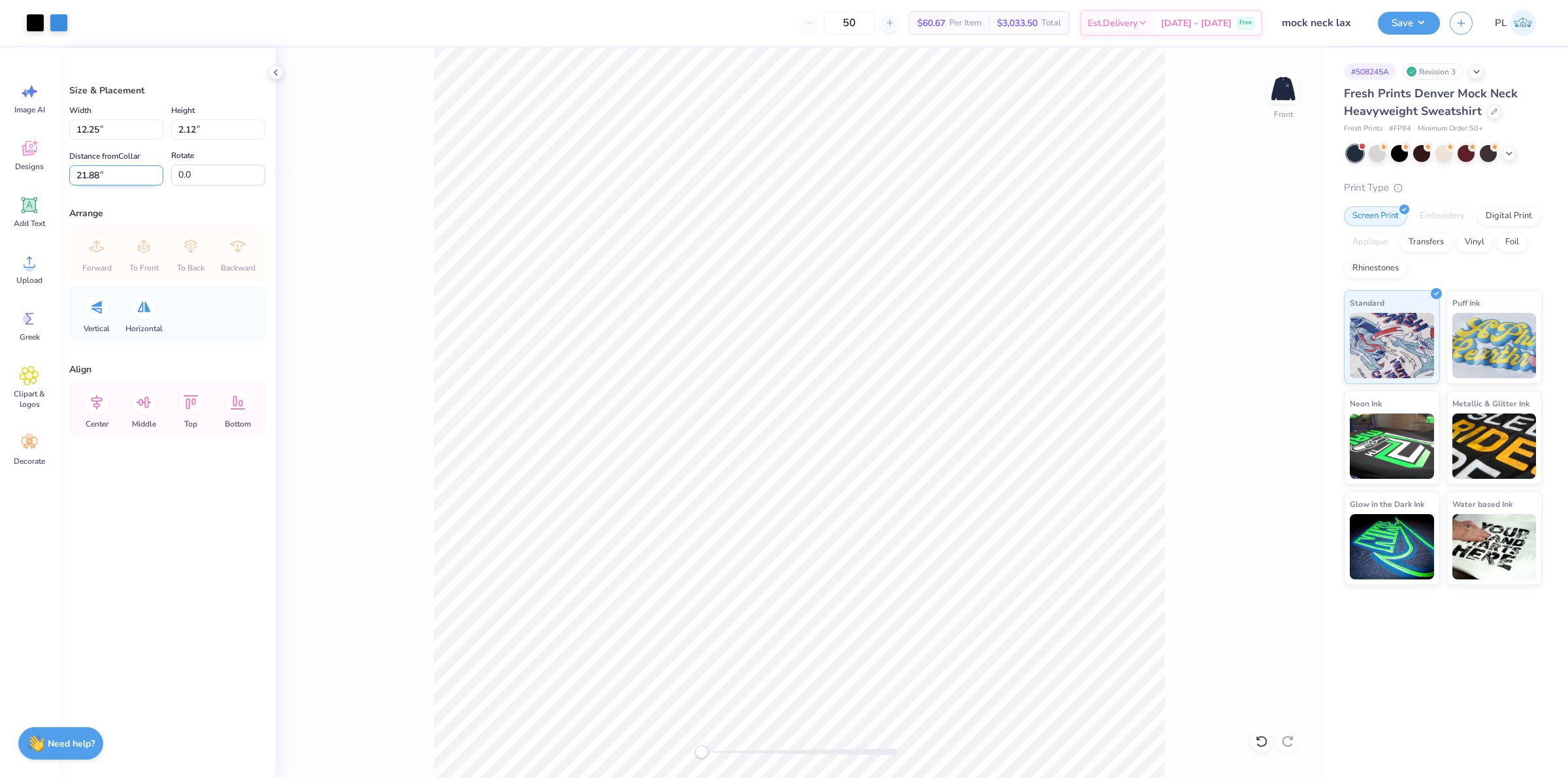
drag, startPoint x: 112, startPoint y: 166, endPoint x: 91, endPoint y: 170, distance: 21.4
click at [91, 170] on input "21.88" at bounding box center [117, 175] width 94 height 21
type input "21.90"
click at [100, 177] on input "21.88" at bounding box center [117, 175] width 94 height 21
type input "21.75"
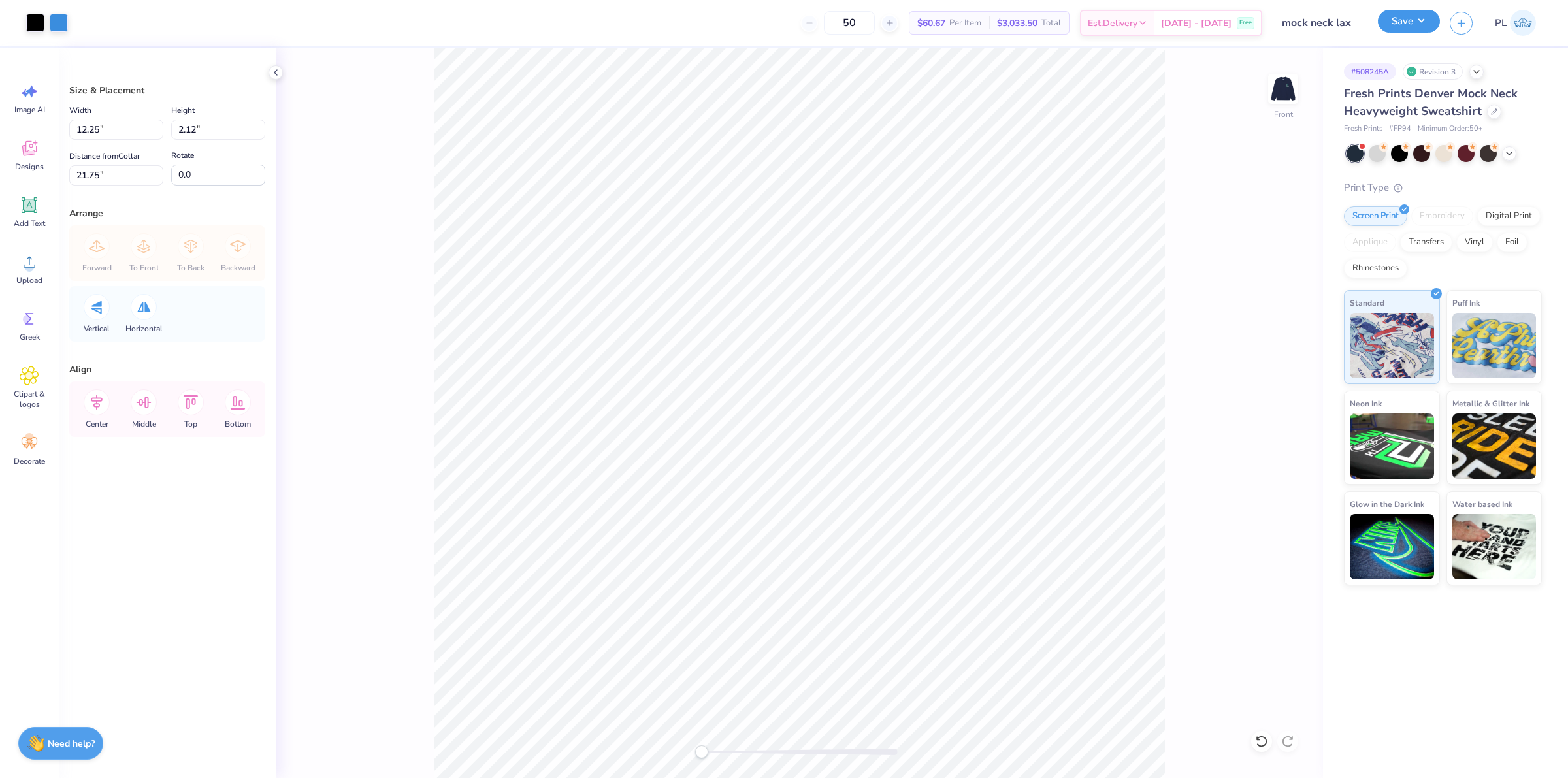
click at [1423, 26] on button "Save" at bounding box center [1409, 21] width 62 height 23
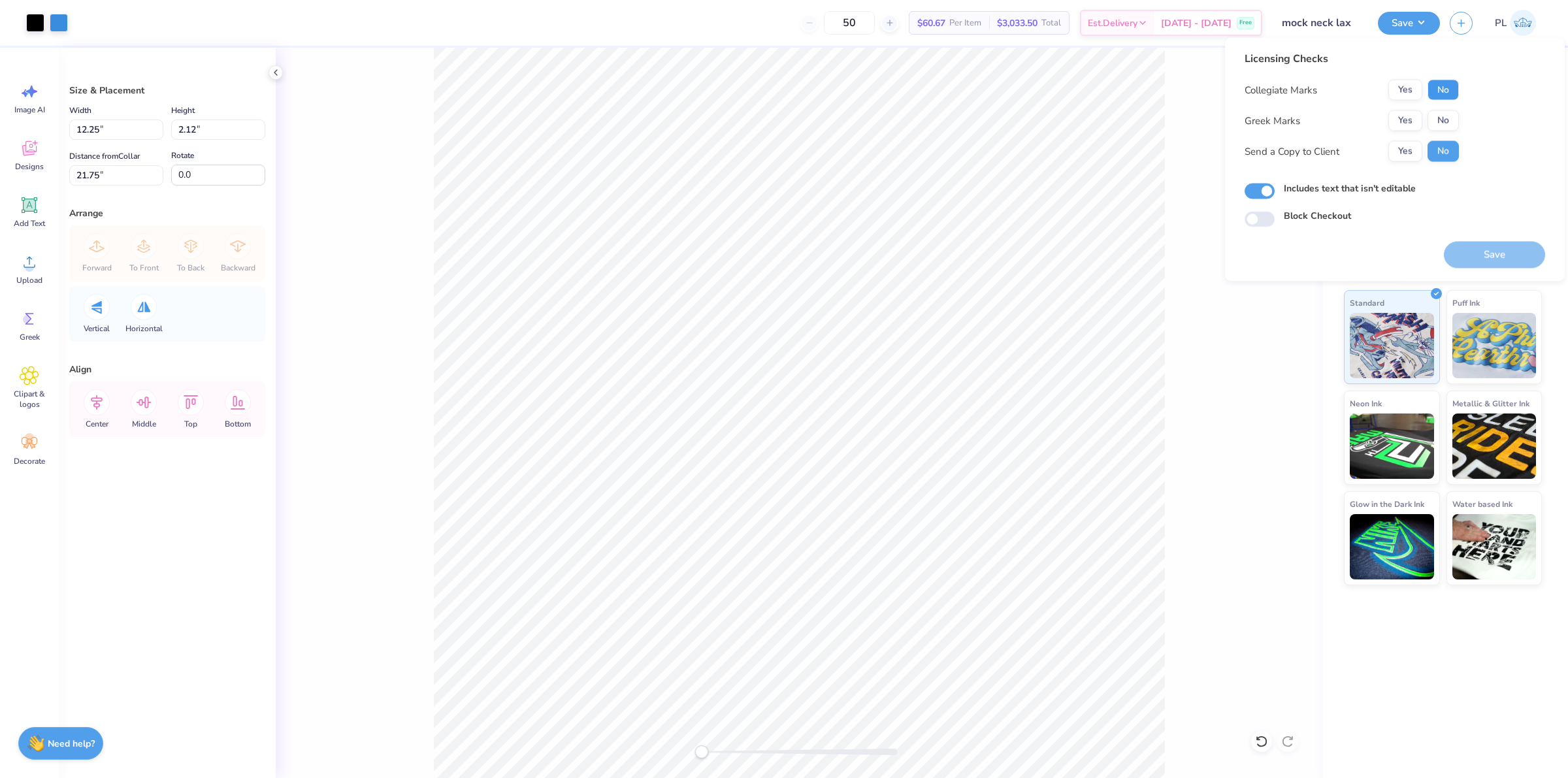
click at [1445, 87] on button "No" at bounding box center [1443, 90] width 31 height 21
click at [1406, 87] on button "Yes" at bounding box center [1405, 90] width 34 height 21
click at [1445, 117] on button "No" at bounding box center [1443, 121] width 31 height 21
click at [1500, 260] on button "Save" at bounding box center [1494, 255] width 101 height 26
